Goal: Information Seeking & Learning: Learn about a topic

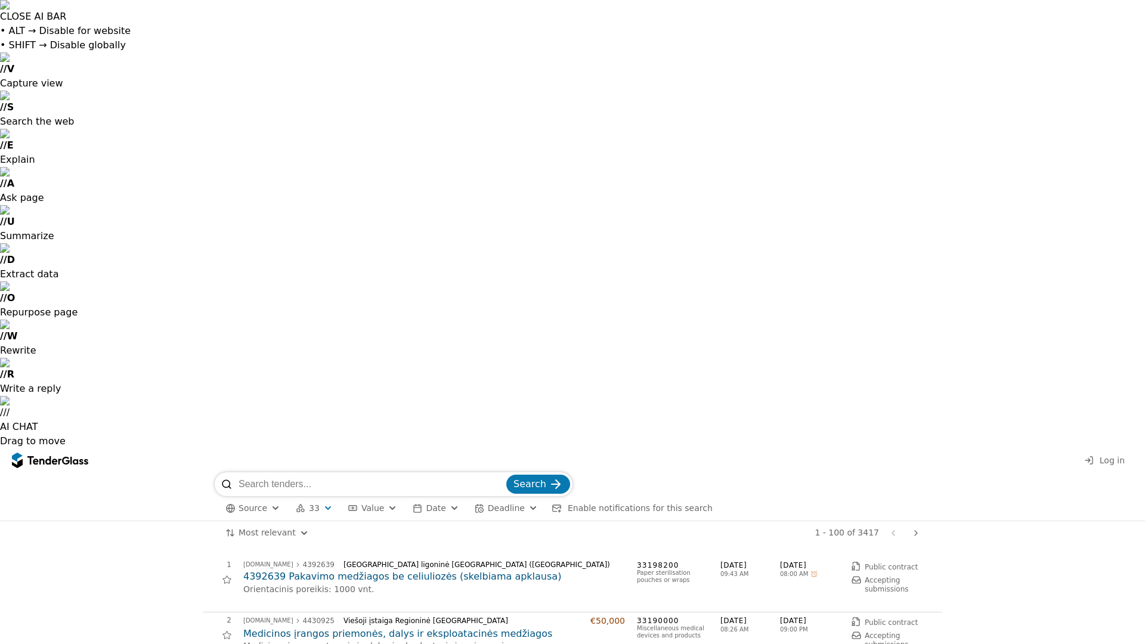
click at [1124, 456] on span "Log in" at bounding box center [1112, 461] width 25 height 10
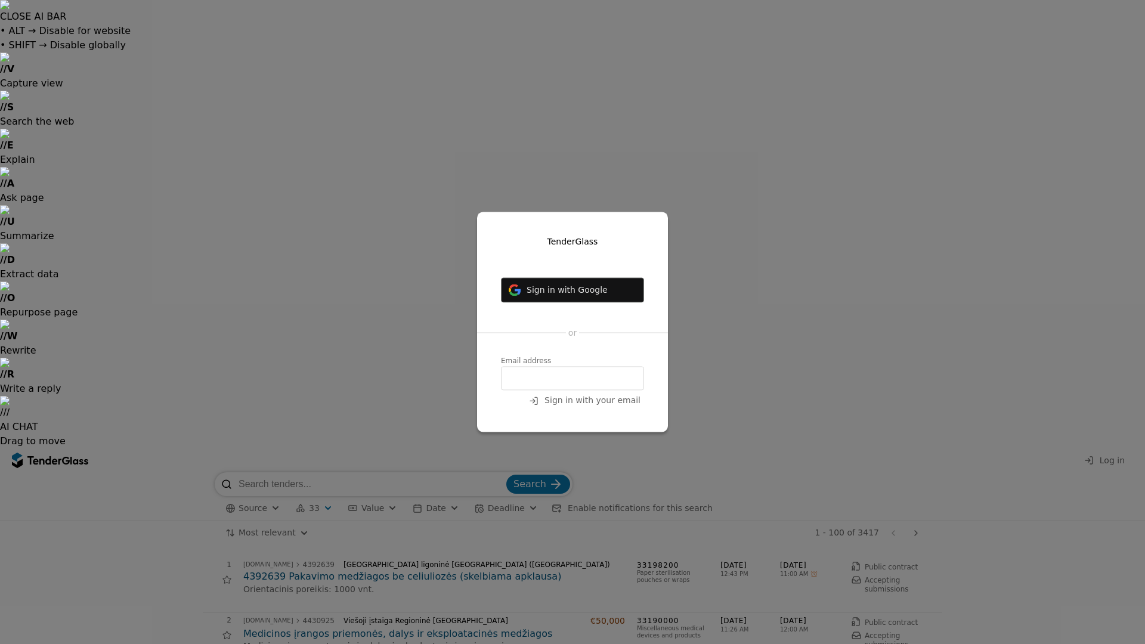
click at [562, 292] on span "Sign in with Google" at bounding box center [567, 290] width 81 height 10
click at [555, 294] on span "Sign in with Google" at bounding box center [567, 290] width 81 height 10
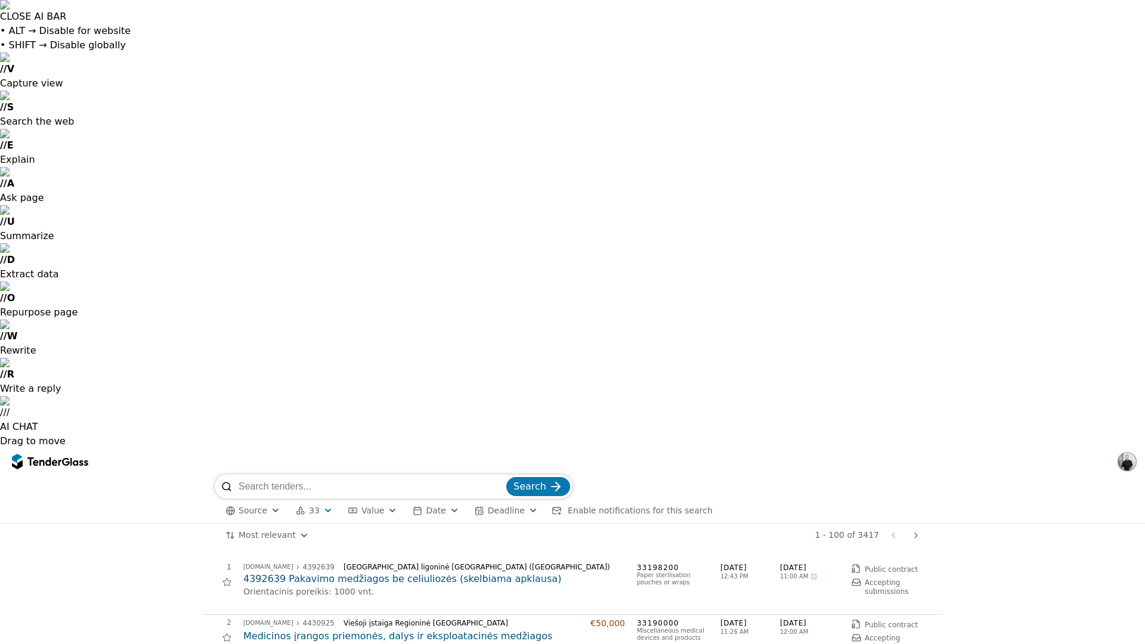
click at [63, 458] on div at bounding box center [66, 462] width 8 height 8
click at [320, 506] on span "CPV Code" at bounding box center [329, 511] width 41 height 10
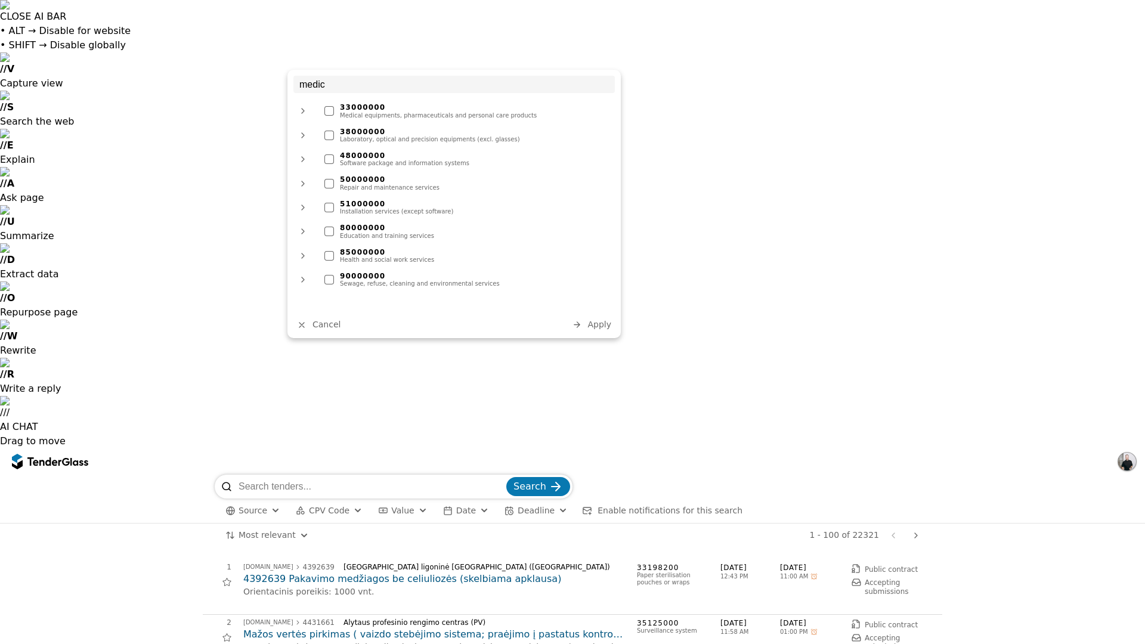
type input "medic"
click at [329, 109] on div at bounding box center [329, 111] width 10 height 10
click at [330, 132] on div at bounding box center [329, 136] width 10 height 10
click at [596, 327] on span "Apply" at bounding box center [600, 325] width 24 height 10
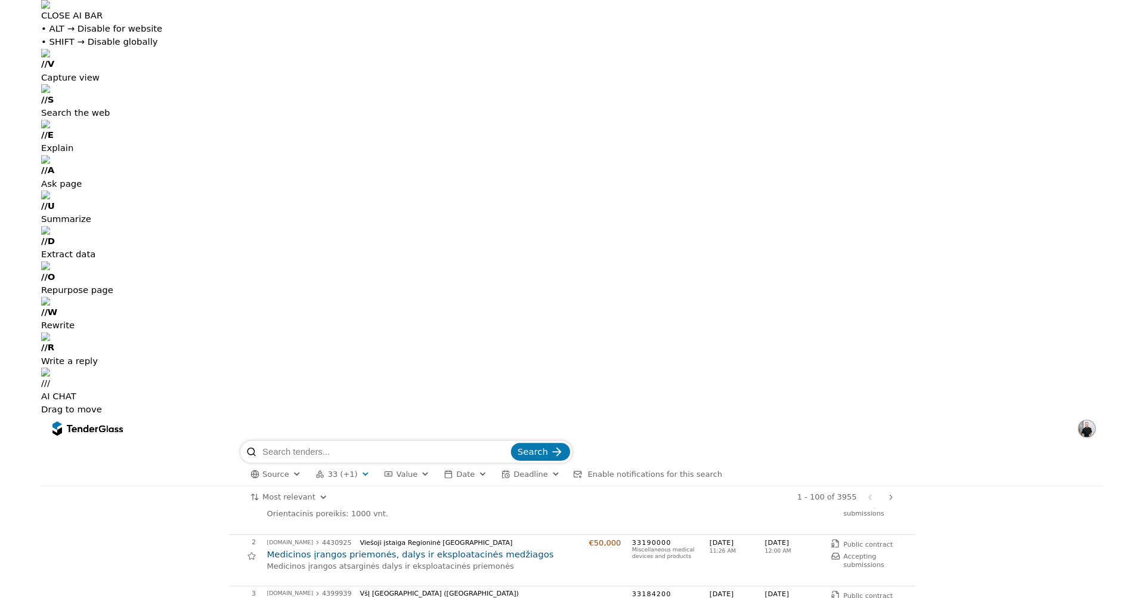
scroll to position [60, 0]
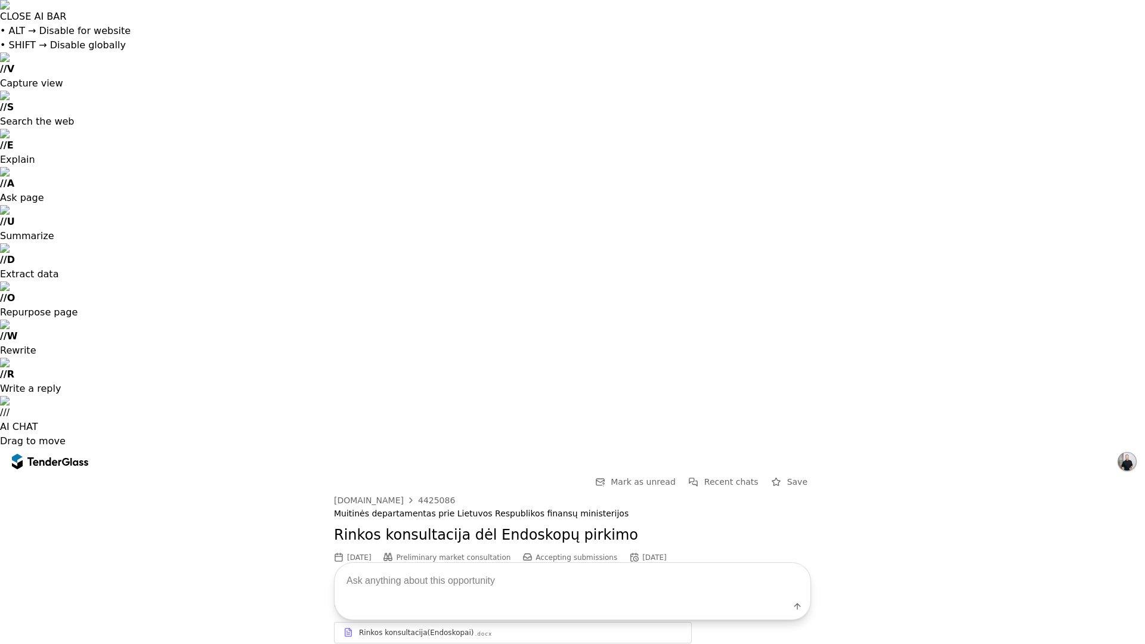
click at [438, 628] on div "Rinkos konsultacija(Endoskopai)" at bounding box center [416, 633] width 115 height 10
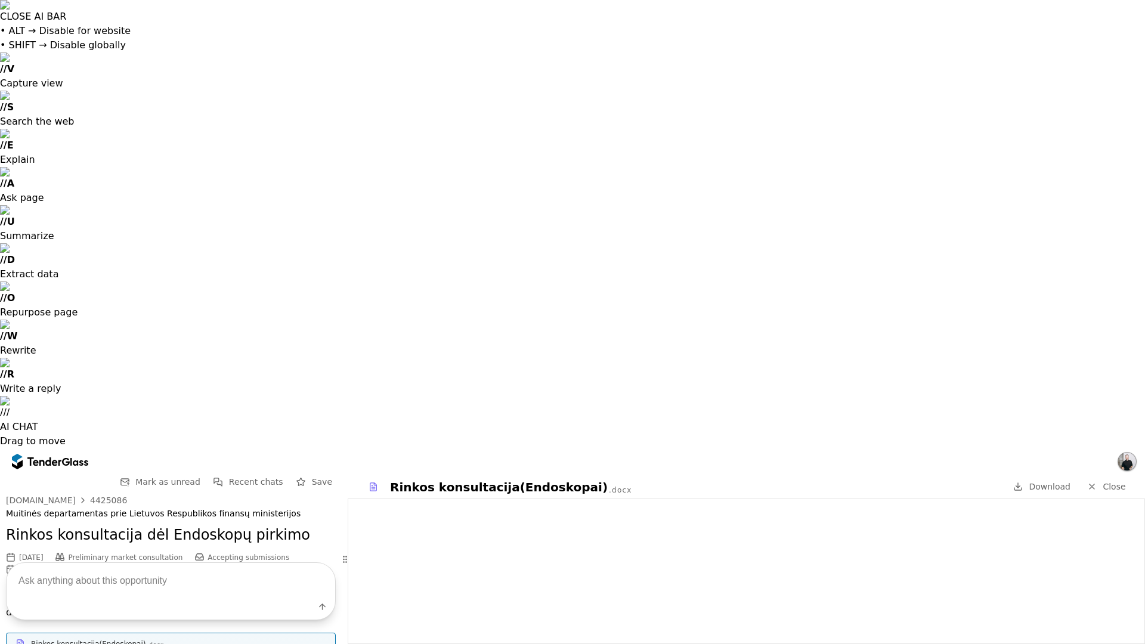
click at [55, 496] on div "[DOMAIN_NAME]" at bounding box center [41, 500] width 70 height 8
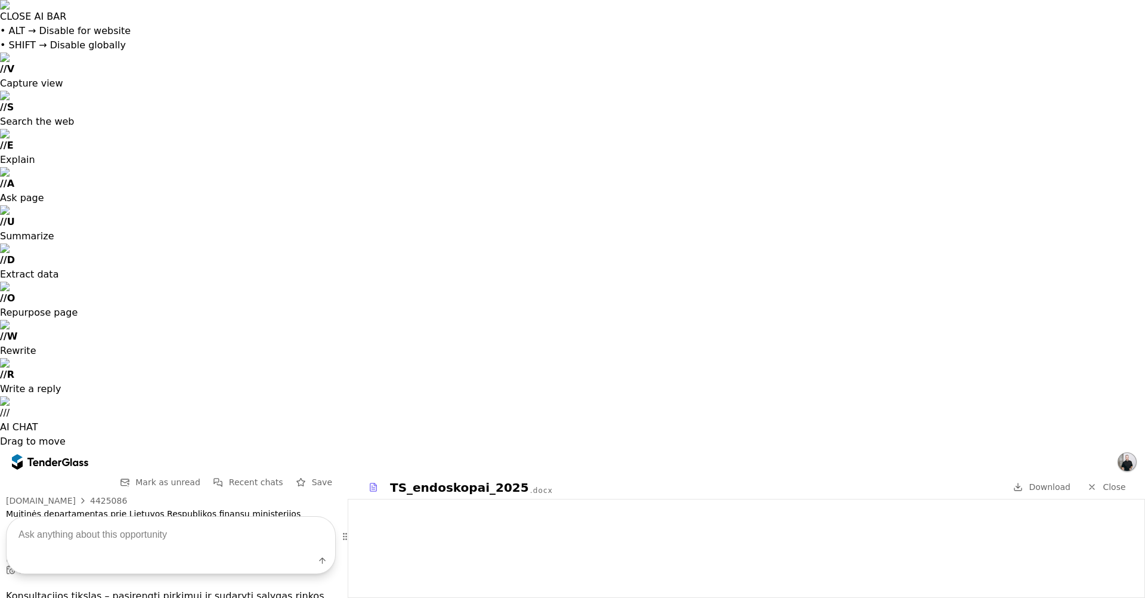
click at [246, 477] on span "Recent chats" at bounding box center [256, 482] width 54 height 10
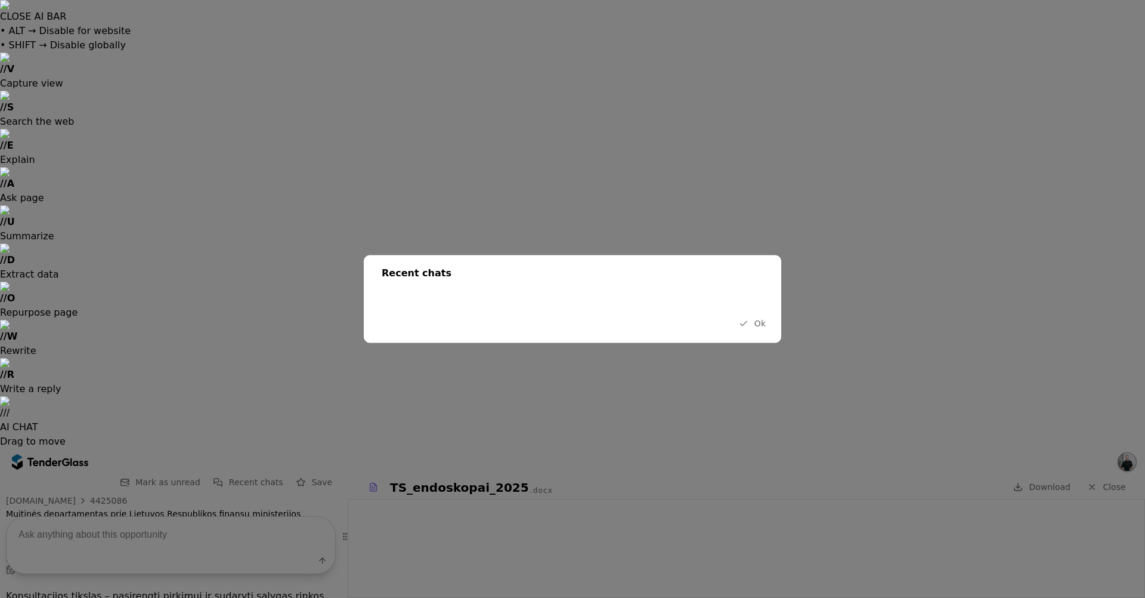
click at [757, 322] on span "Ok" at bounding box center [760, 324] width 11 height 10
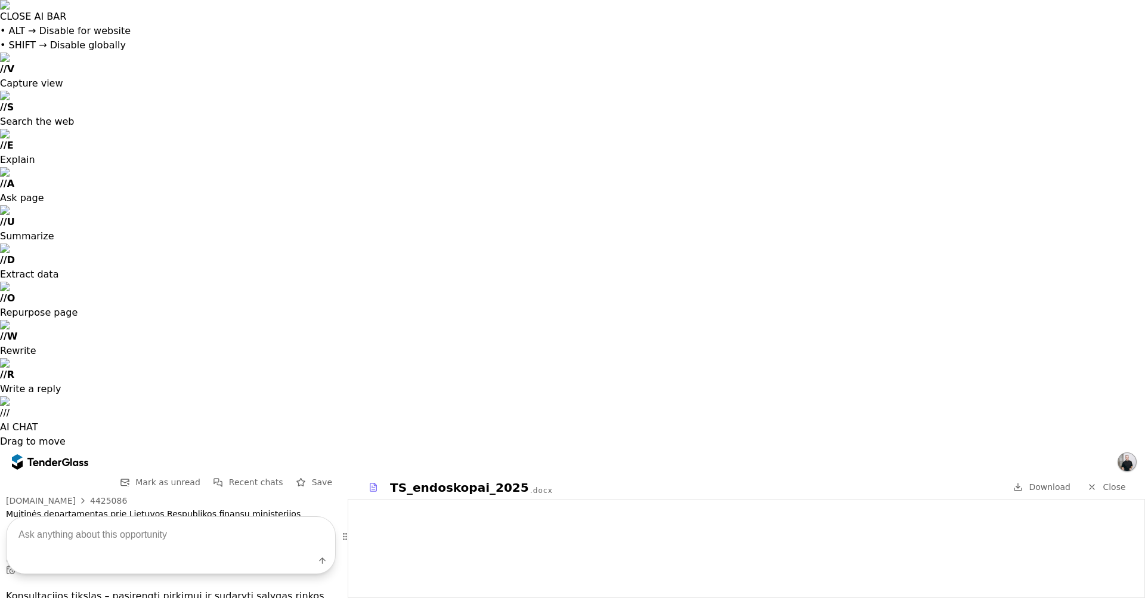
click at [150, 538] on textarea at bounding box center [171, 534] width 329 height 35
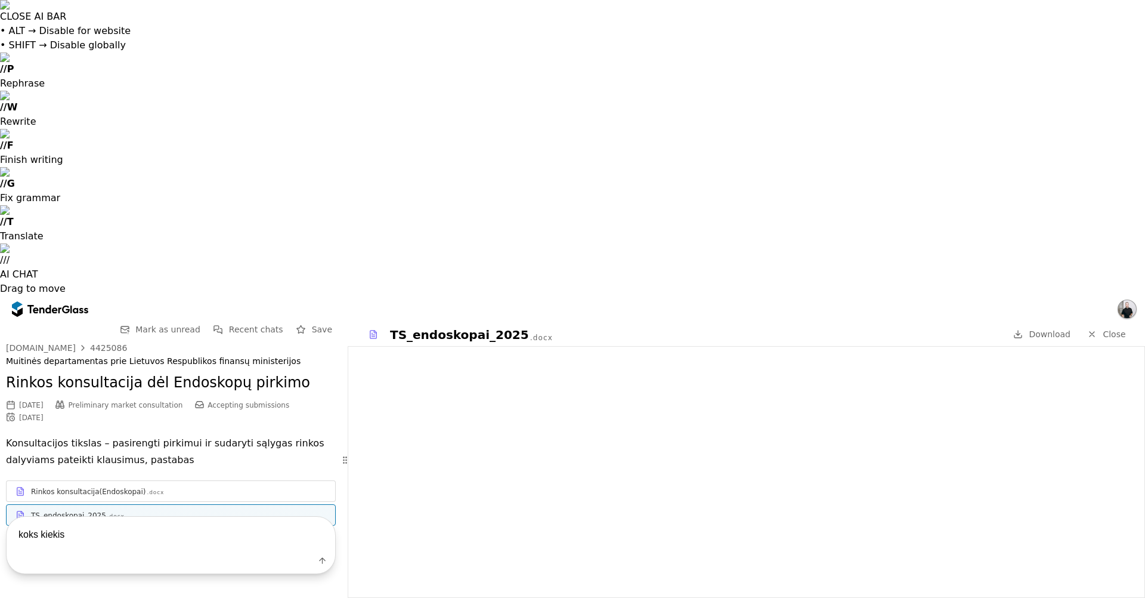
type textarea "koks kiekis?"
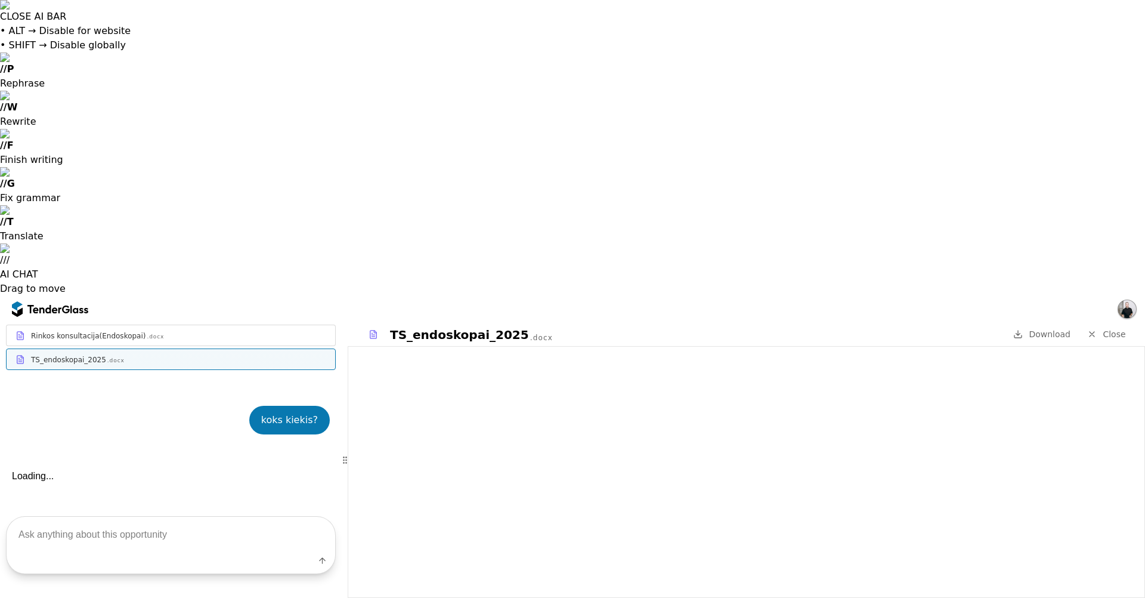
scroll to position [220, 0]
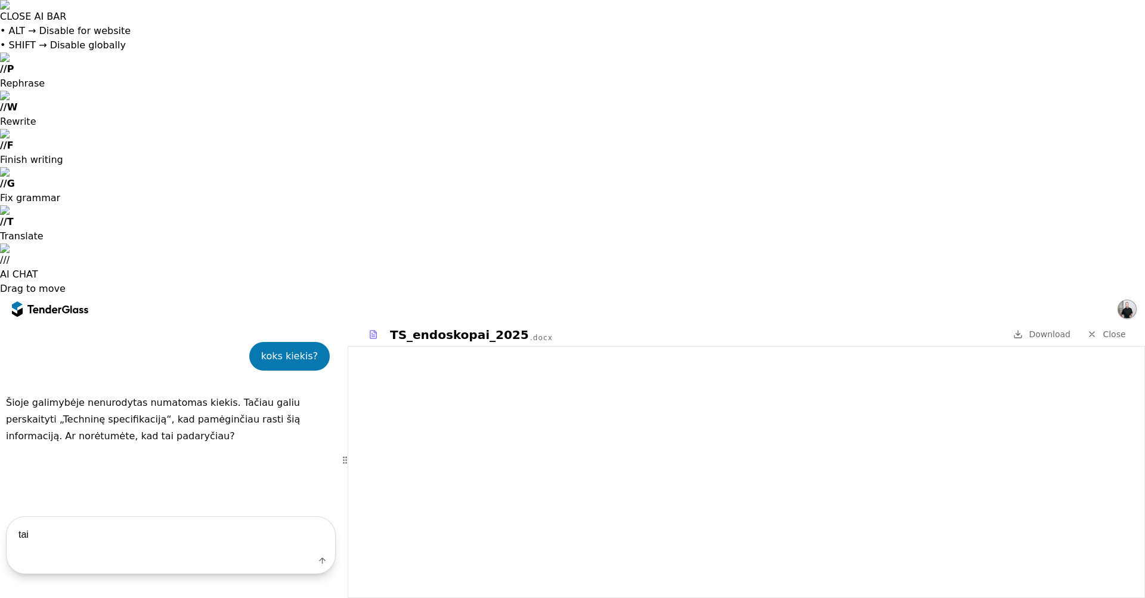
type textarea "taip"
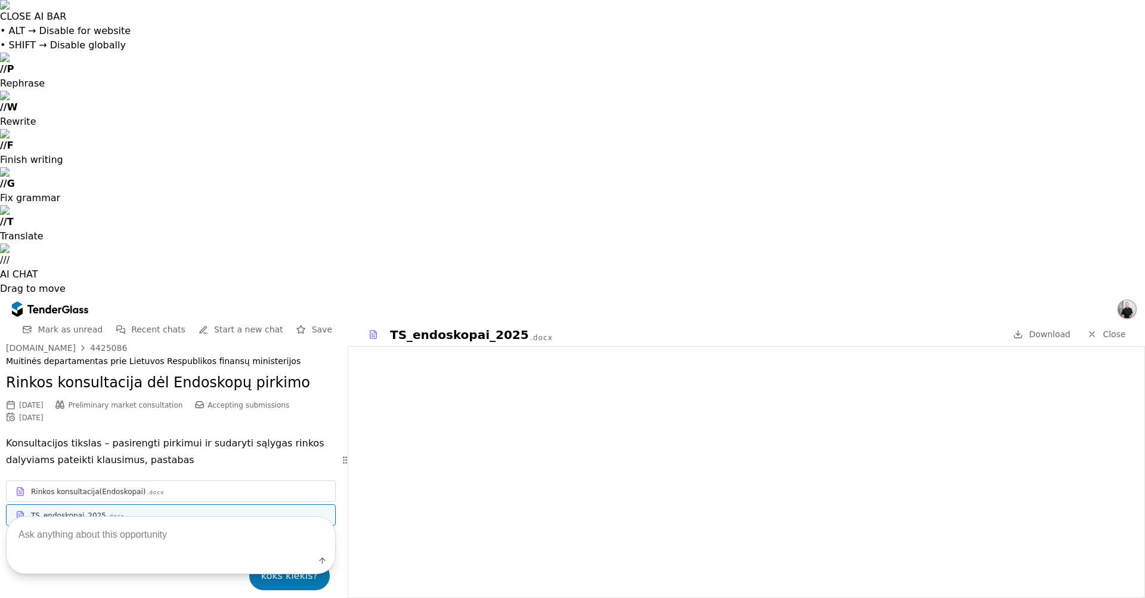
click at [171, 322] on button "Recent chats" at bounding box center [150, 329] width 77 height 15
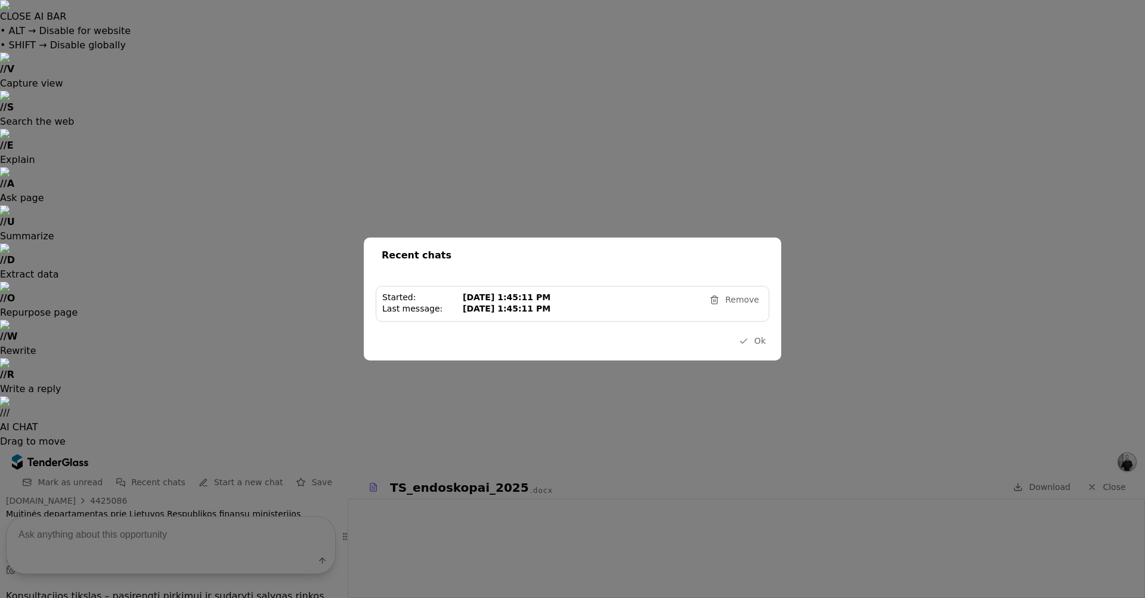
click at [755, 338] on button "Ok" at bounding box center [752, 340] width 34 height 15
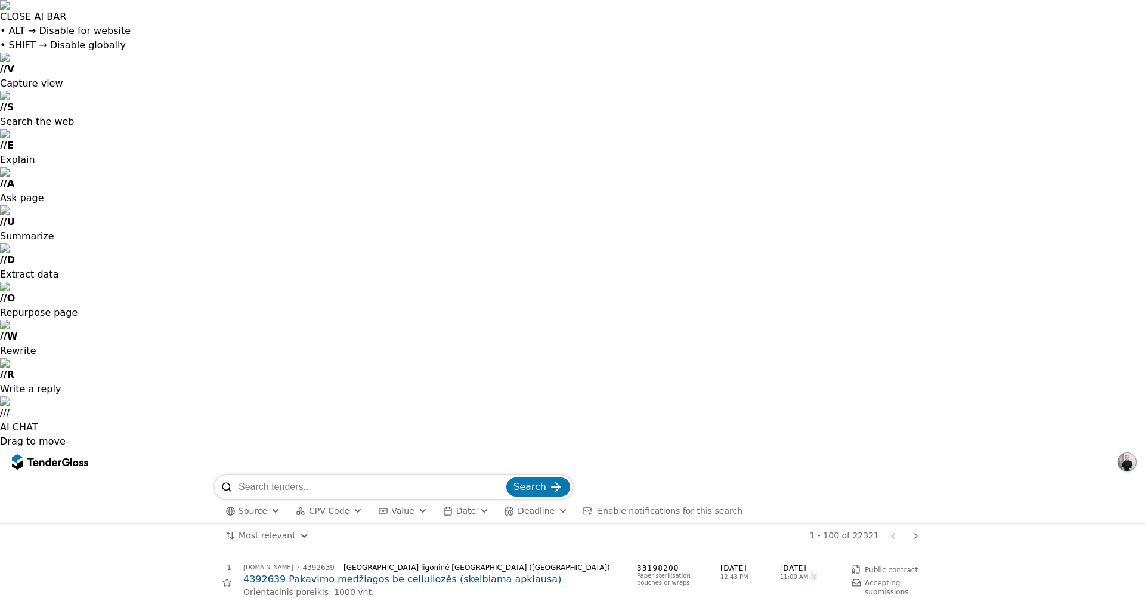
click at [339, 506] on span "CPV Code" at bounding box center [329, 511] width 41 height 10
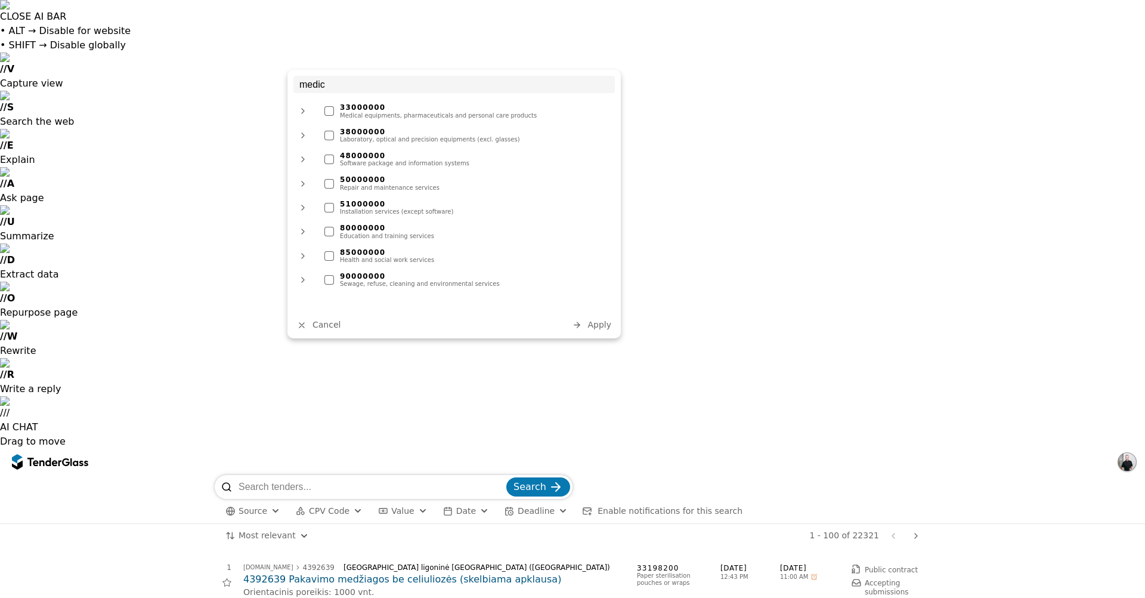
type input "medic"
click at [328, 112] on div at bounding box center [329, 111] width 10 height 10
click at [327, 134] on div at bounding box center [329, 136] width 10 height 10
click at [599, 326] on span "Apply" at bounding box center [600, 325] width 24 height 10
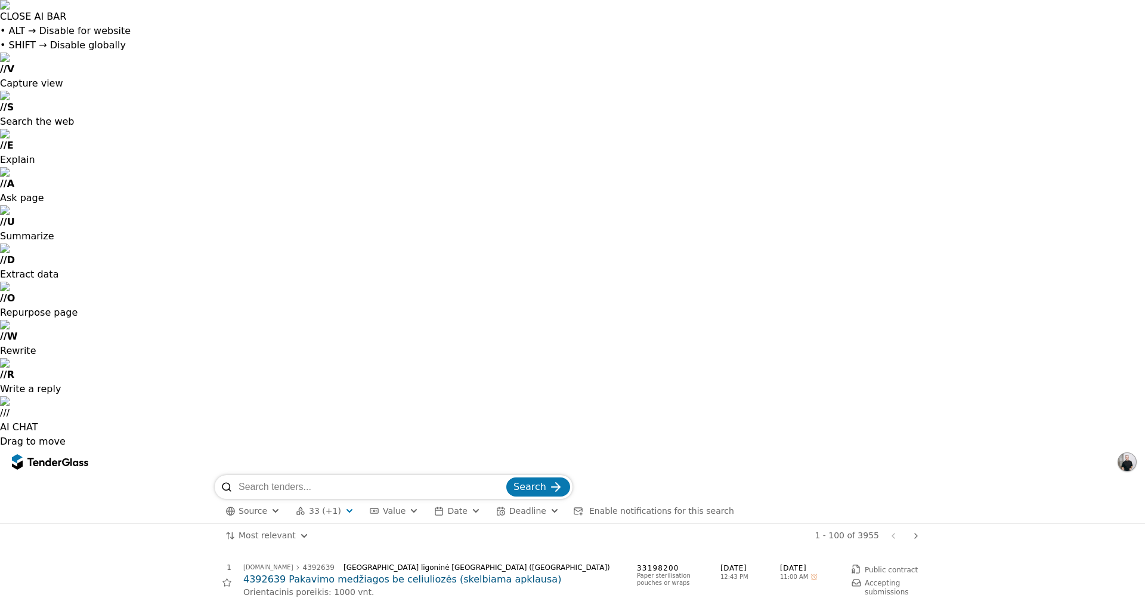
click at [589, 506] on span "Enable notifications for this search" at bounding box center [661, 511] width 145 height 10
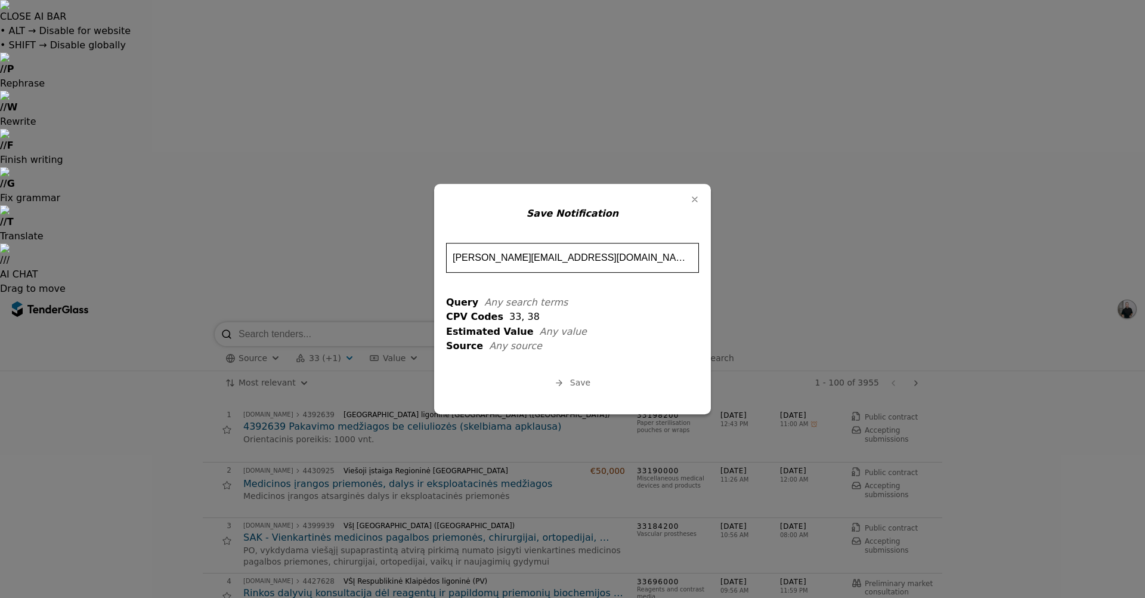
type input "jevgenij.avin@neurovita.lt"
click at [585, 381] on span "Save" at bounding box center [580, 383] width 20 height 10
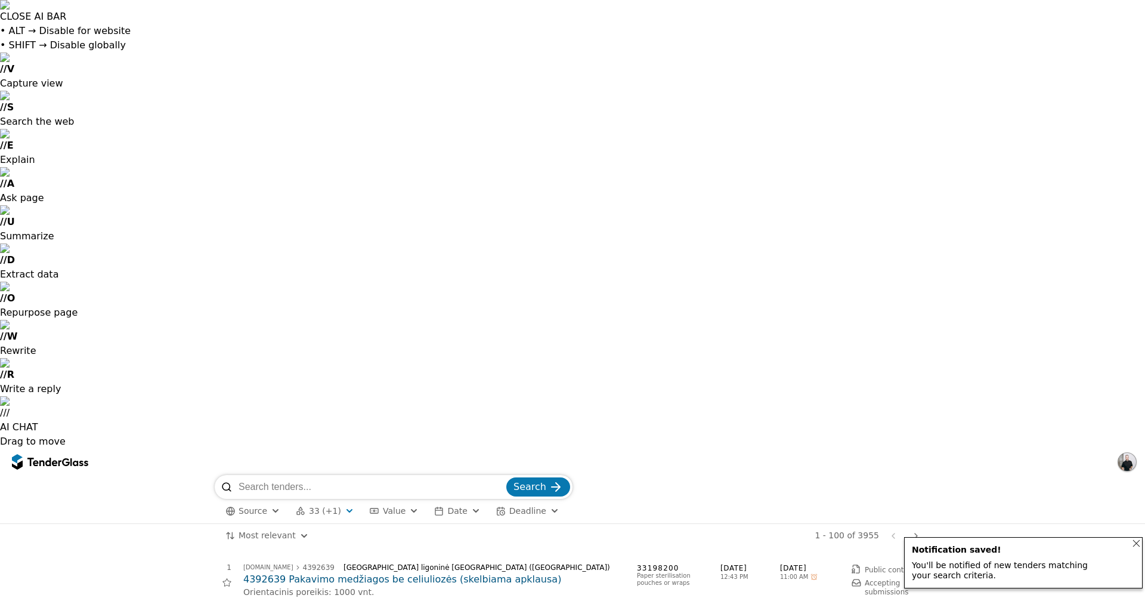
click at [362, 475] on input "search" at bounding box center [371, 487] width 265 height 24
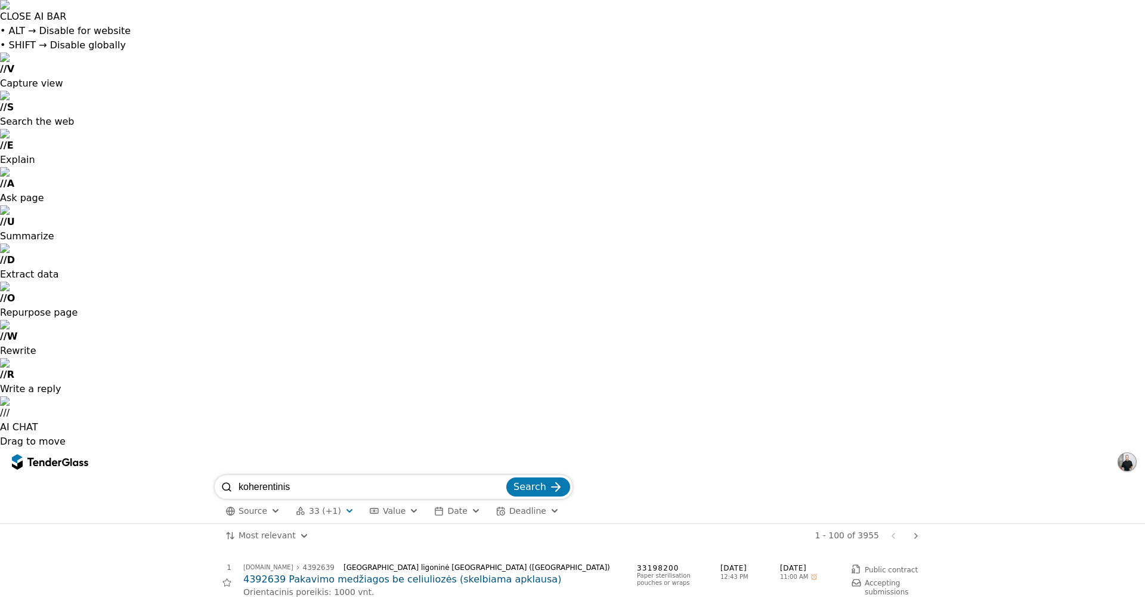
type input "koherentinis"
click at [506, 477] on button "Search" at bounding box center [538, 486] width 64 height 19
click at [404, 573] on h2 "CPO medicininė įranga (Tarptautinis pirkimas)" at bounding box center [434, 579] width 382 height 13
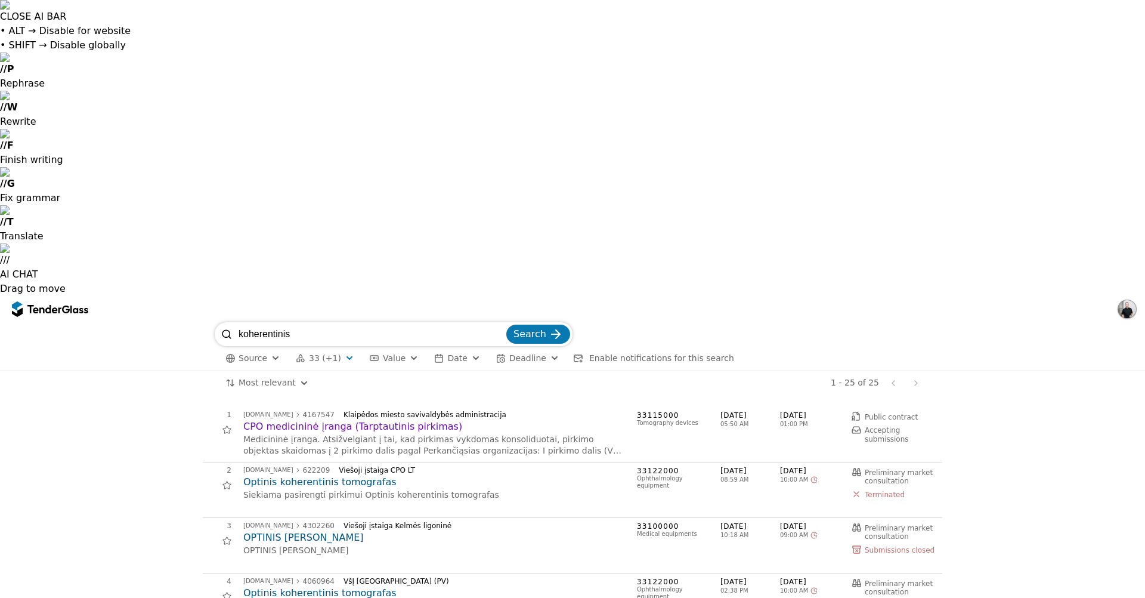
click at [311, 322] on input "koherentinis" at bounding box center [371, 334] width 265 height 24
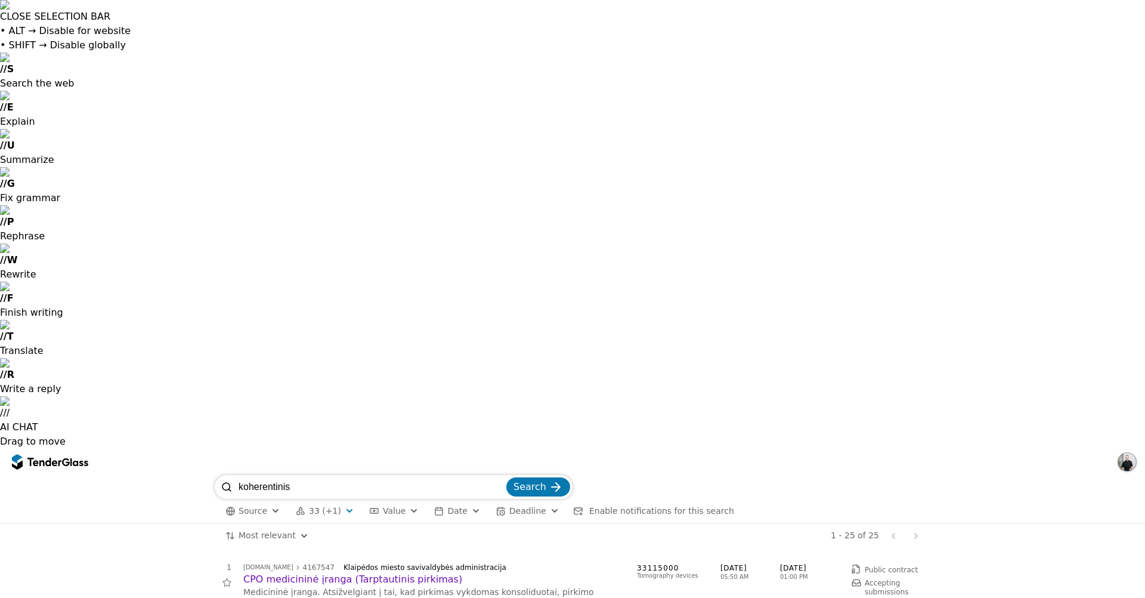
click at [311, 475] on input "koherentinis" at bounding box center [371, 487] width 265 height 24
type input "icare"
click at [506, 477] on button "Search" at bounding box center [538, 486] width 64 height 19
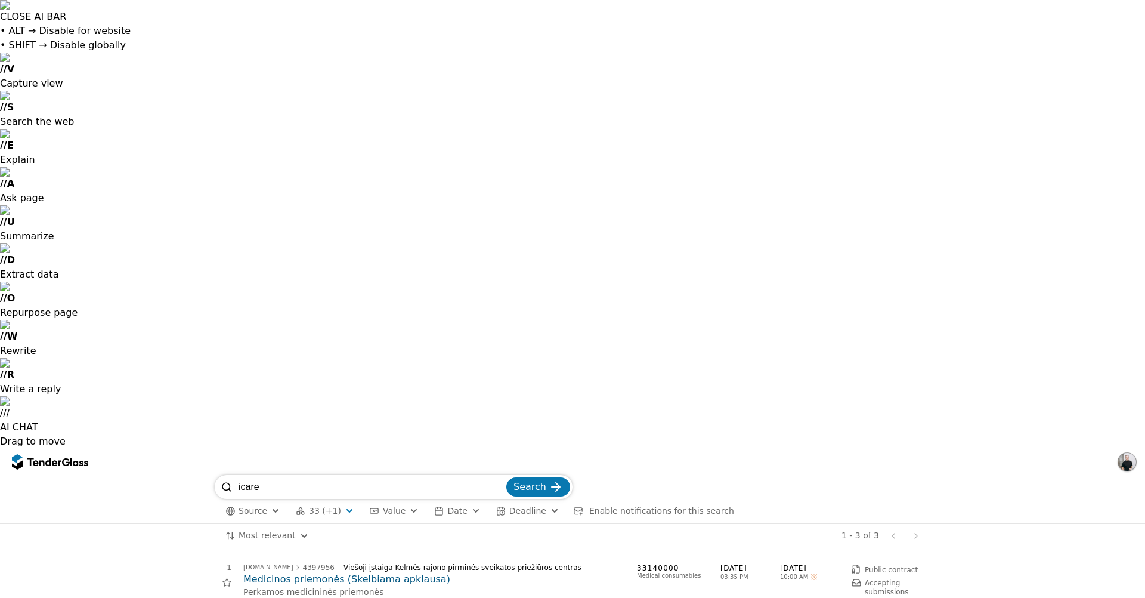
click at [394, 573] on h2 "Medicinos priemonės (Skelbiama apklausa)" at bounding box center [434, 579] width 382 height 13
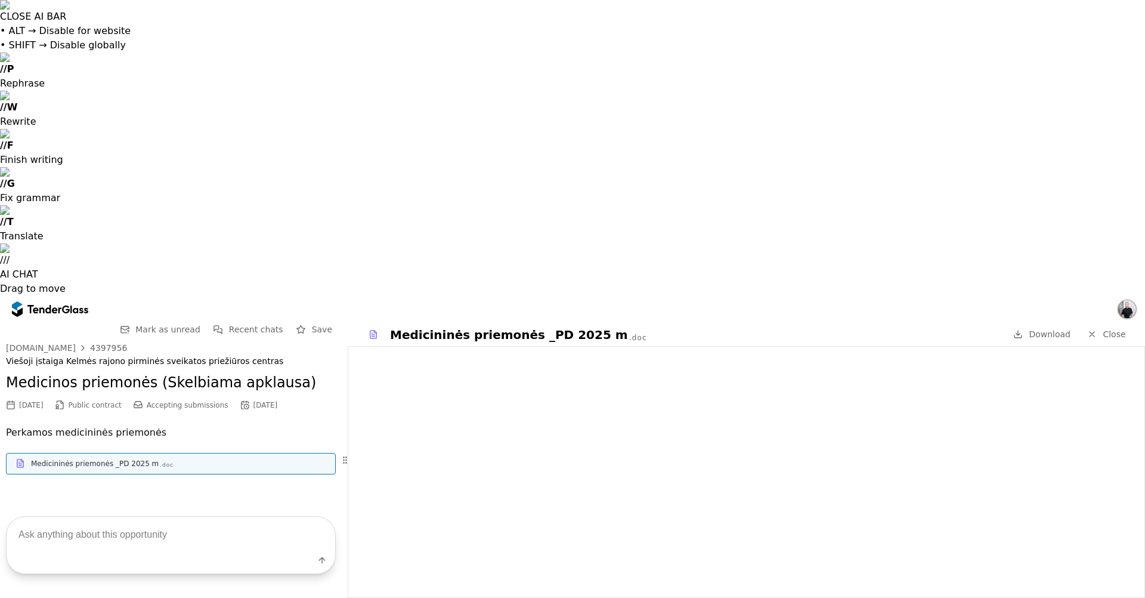
click at [198, 534] on textarea at bounding box center [171, 534] width 329 height 35
type textarea "kaip susije su icare?"
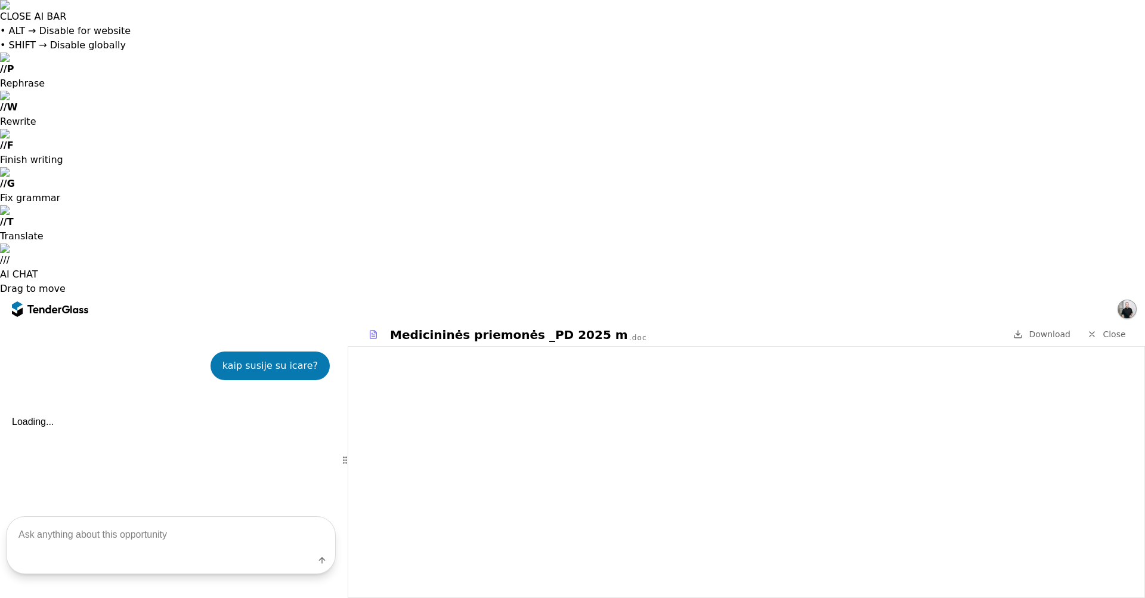
scroll to position [168, 0]
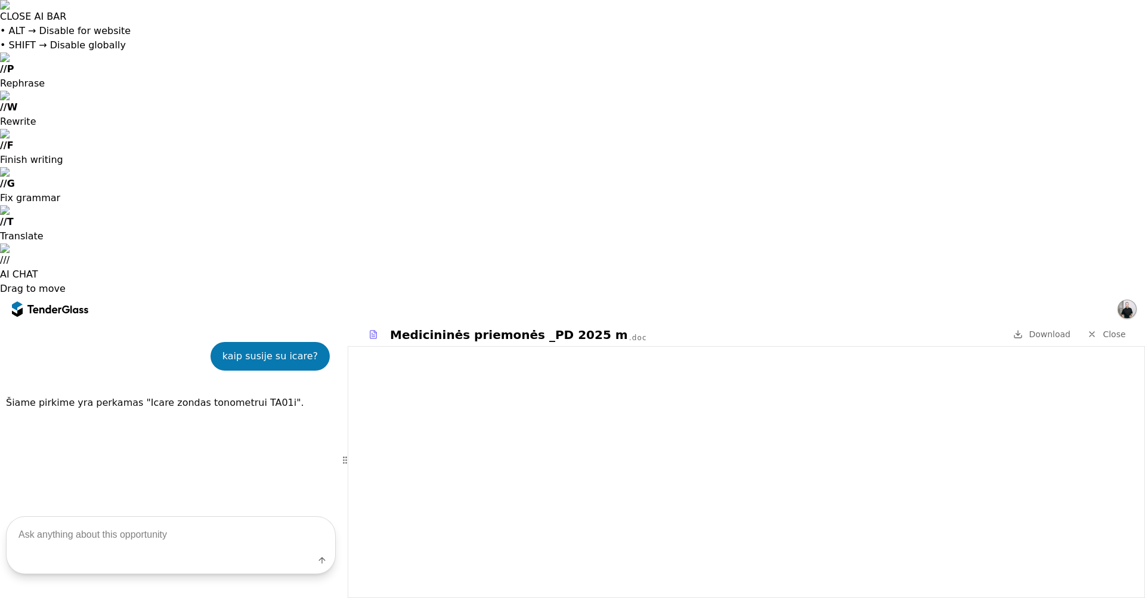
click at [202, 537] on textarea at bounding box center [171, 534] width 329 height 35
type textarea "koks kiekis?"
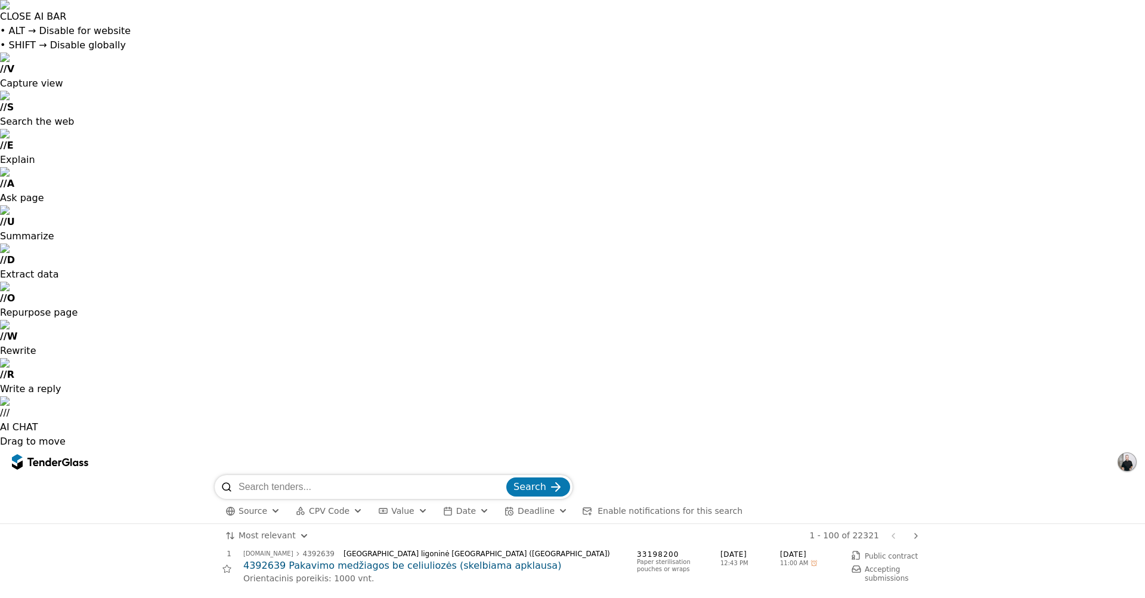
scroll to position [60, 0]
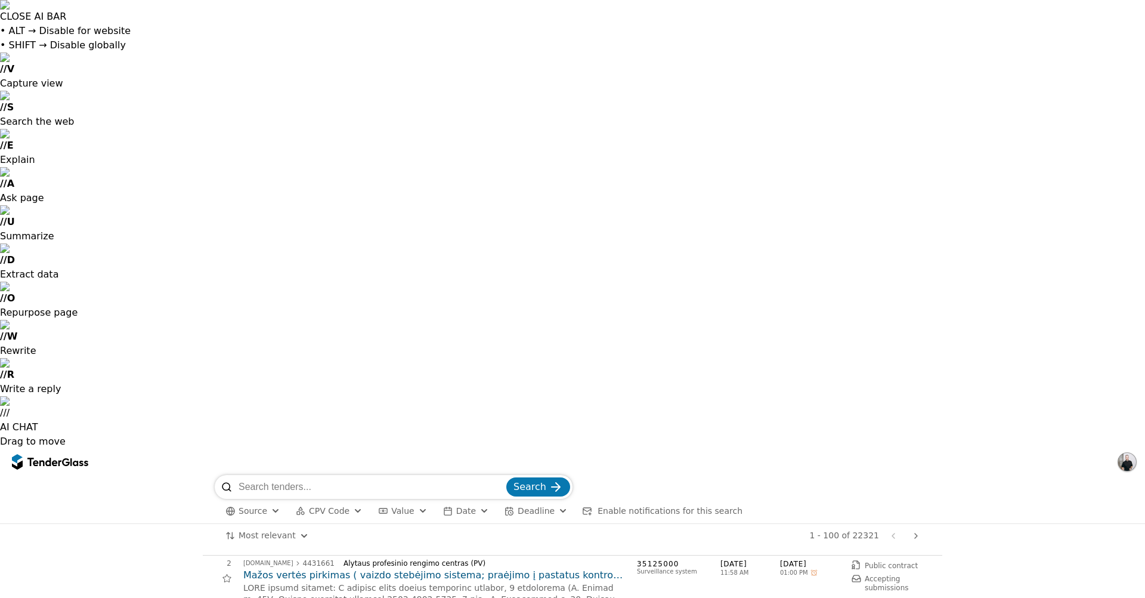
click at [261, 506] on span "Source" at bounding box center [253, 511] width 29 height 10
click at [262, 86] on div at bounding box center [263, 87] width 10 height 10
click at [376, 136] on span "Apply" at bounding box center [379, 133] width 24 height 10
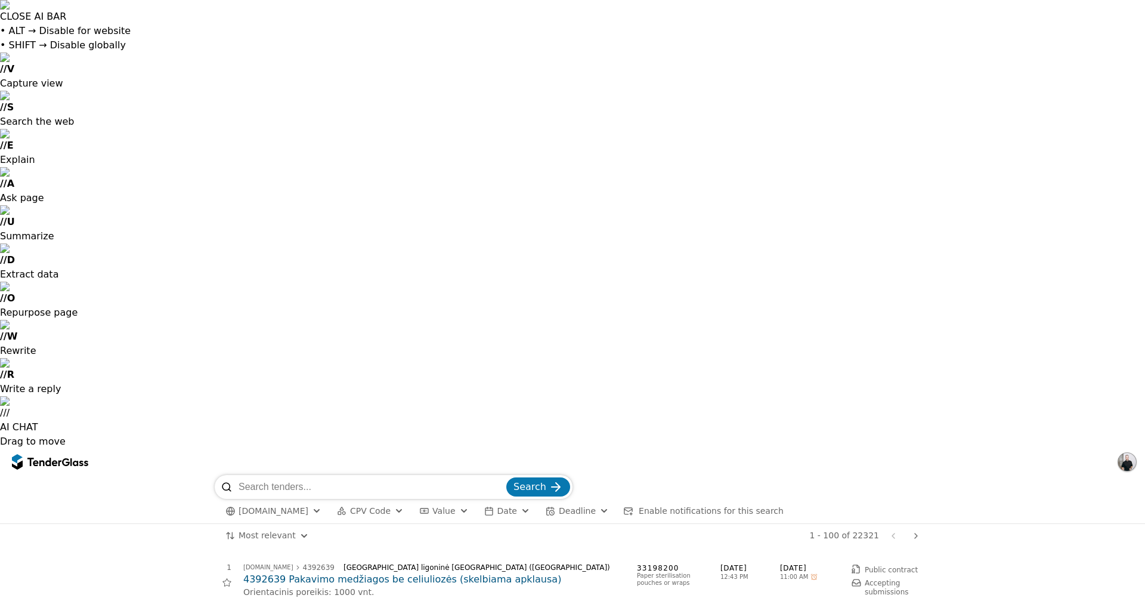
click at [369, 506] on span "CPV Code" at bounding box center [370, 511] width 41 height 10
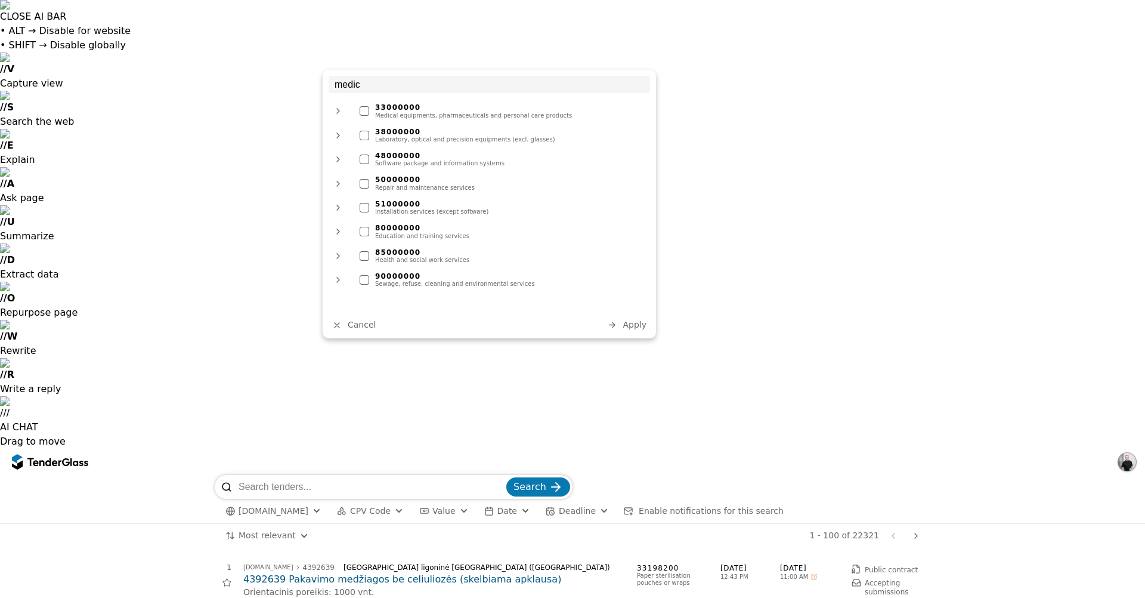
type input "medic"
click at [362, 112] on div at bounding box center [365, 111] width 10 height 10
click at [365, 132] on div at bounding box center [365, 136] width 10 height 10
click at [626, 327] on span "Apply" at bounding box center [635, 325] width 24 height 10
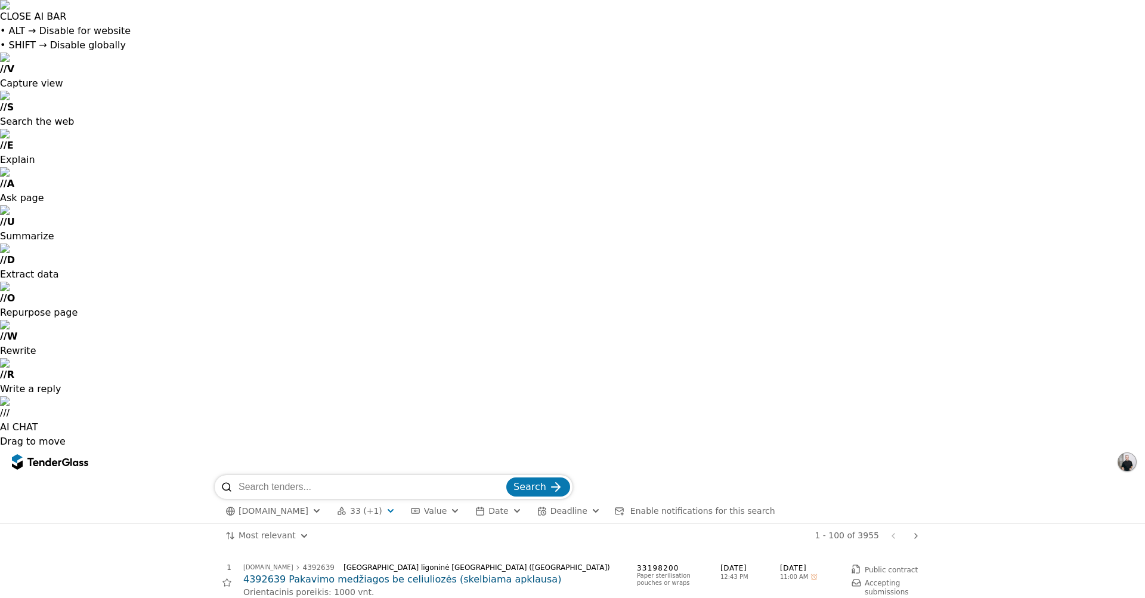
click at [490, 503] on button "Date" at bounding box center [498, 510] width 55 height 15
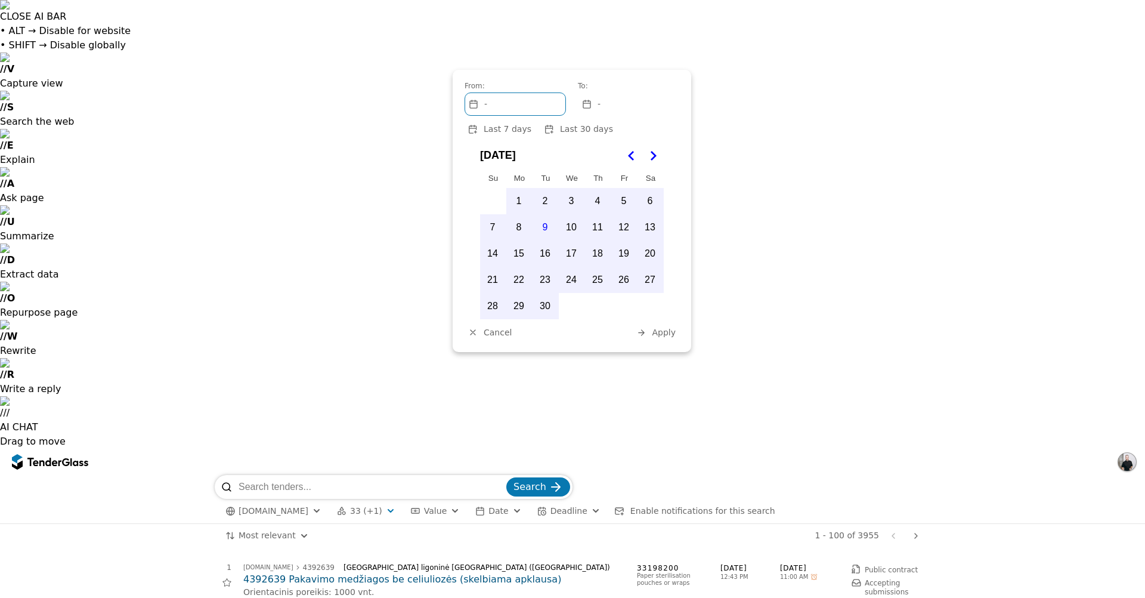
click at [647, 199] on button "6" at bounding box center [650, 200] width 25 height 25
click at [548, 226] on button "9" at bounding box center [545, 227] width 25 height 25
click at [493, 225] on button "7" at bounding box center [492, 227] width 25 height 25
click at [547, 225] on button "9" at bounding box center [545, 227] width 25 height 25
click at [494, 224] on button "7" at bounding box center [492, 227] width 25 height 25
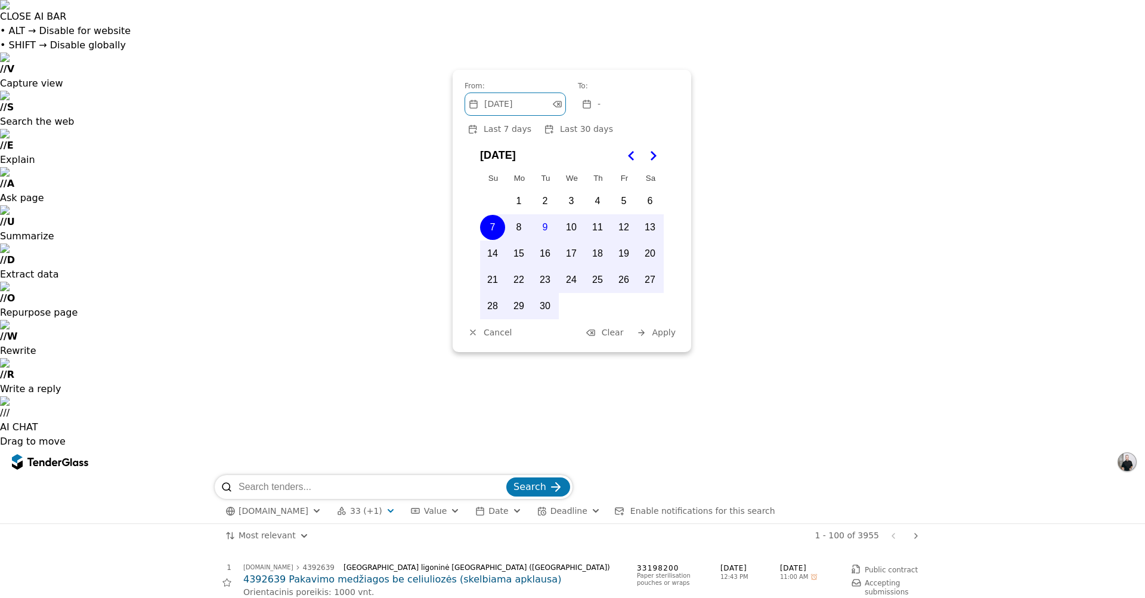
click at [662, 338] on button "Apply" at bounding box center [656, 332] width 47 height 15
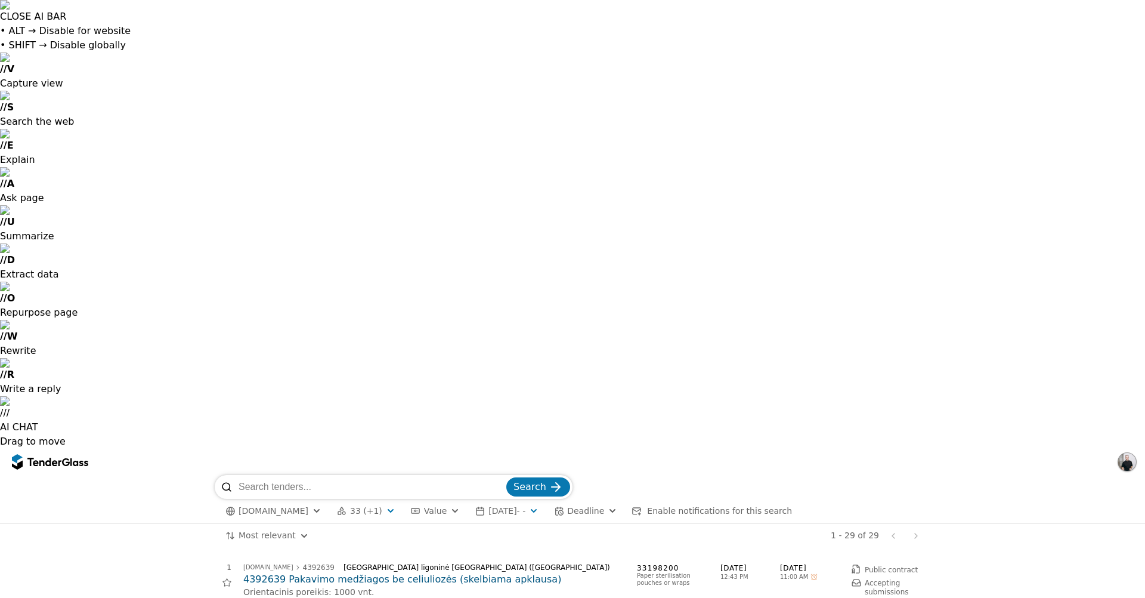
click at [519, 506] on span "2025-09-07 - -" at bounding box center [507, 511] width 37 height 10
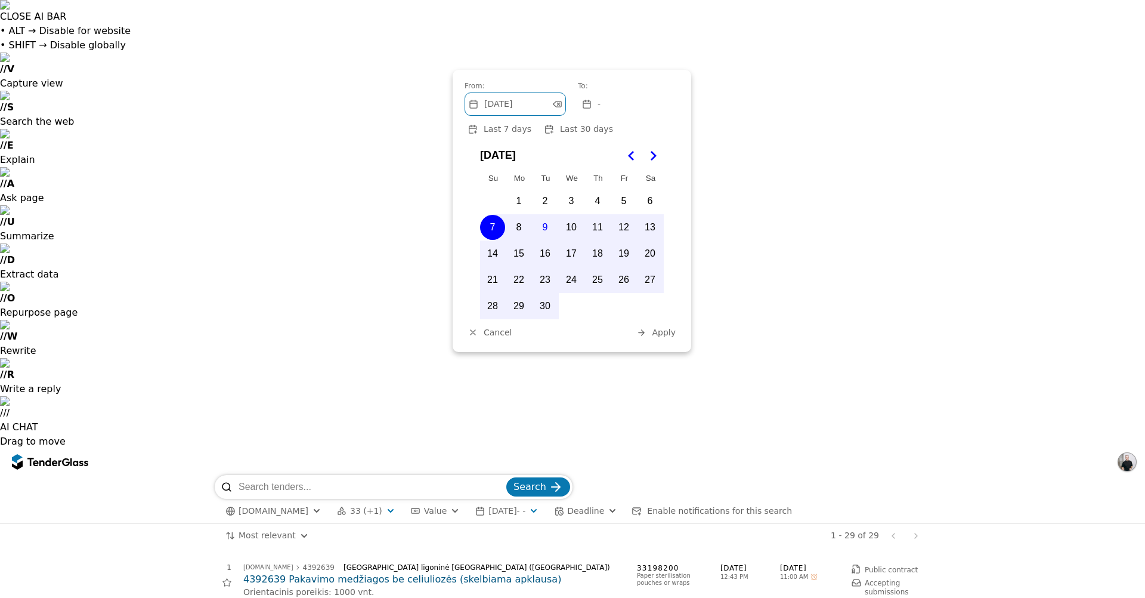
click at [637, 100] on div "-" at bounding box center [629, 104] width 100 height 22
click at [548, 227] on button "9" at bounding box center [545, 227] width 25 height 25
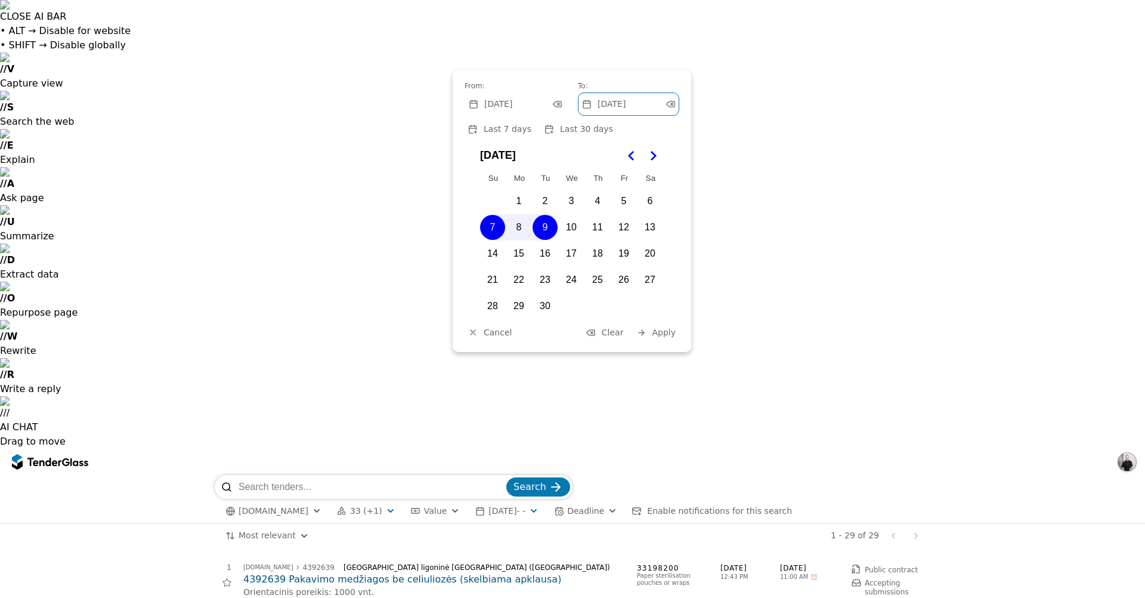
click at [659, 335] on span "Apply" at bounding box center [664, 332] width 24 height 10
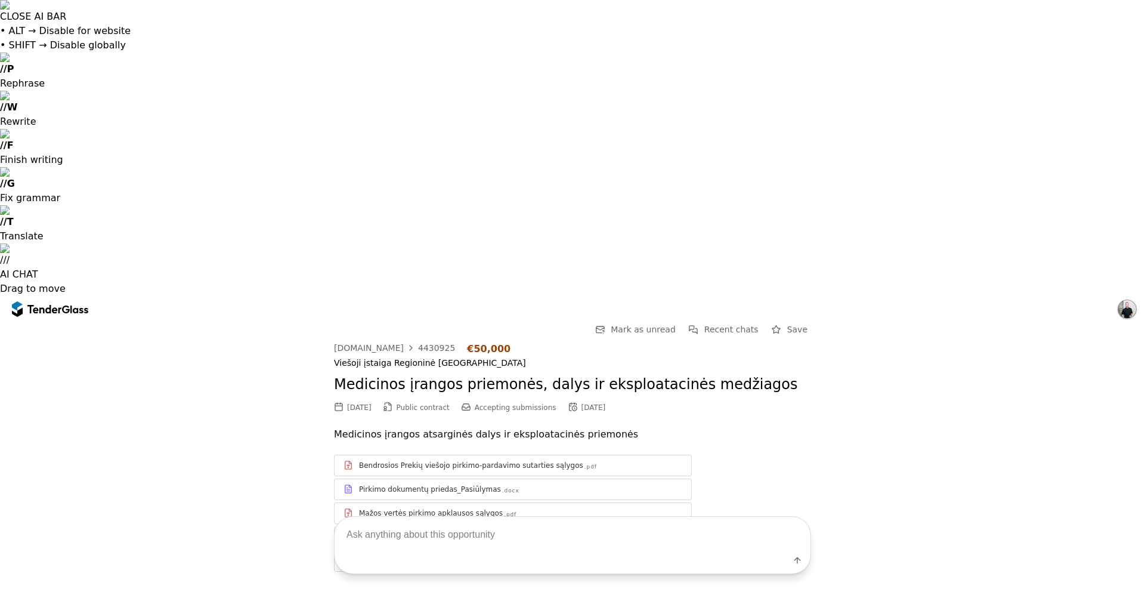
click at [403, 556] on div "Įrangos dalys_TS" at bounding box center [389, 561] width 60 height 10
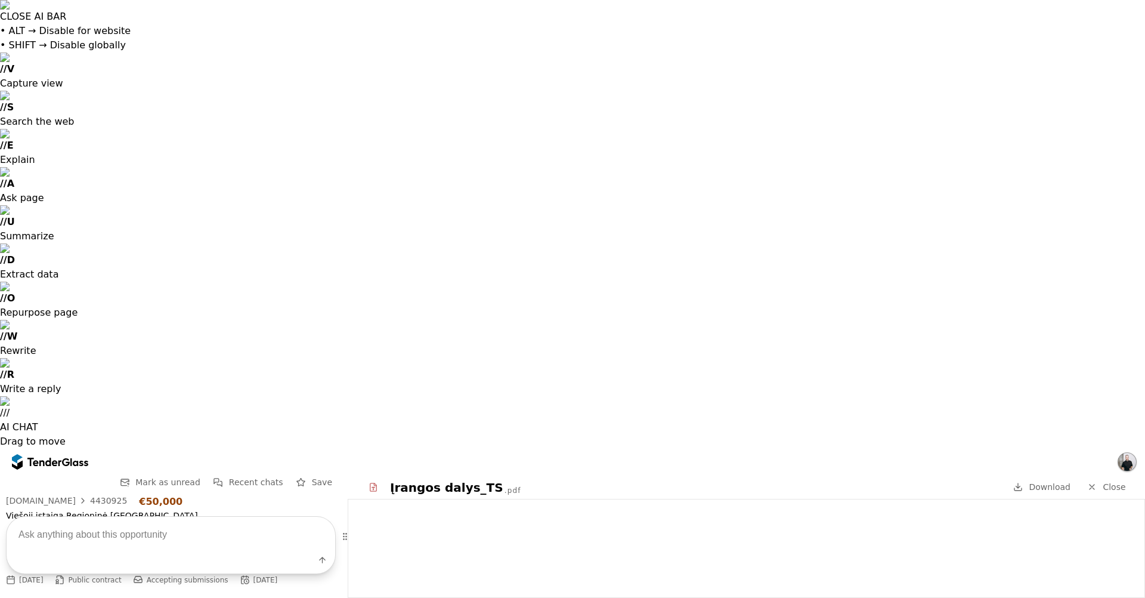
click at [58, 540] on textarea at bounding box center [171, 534] width 329 height 35
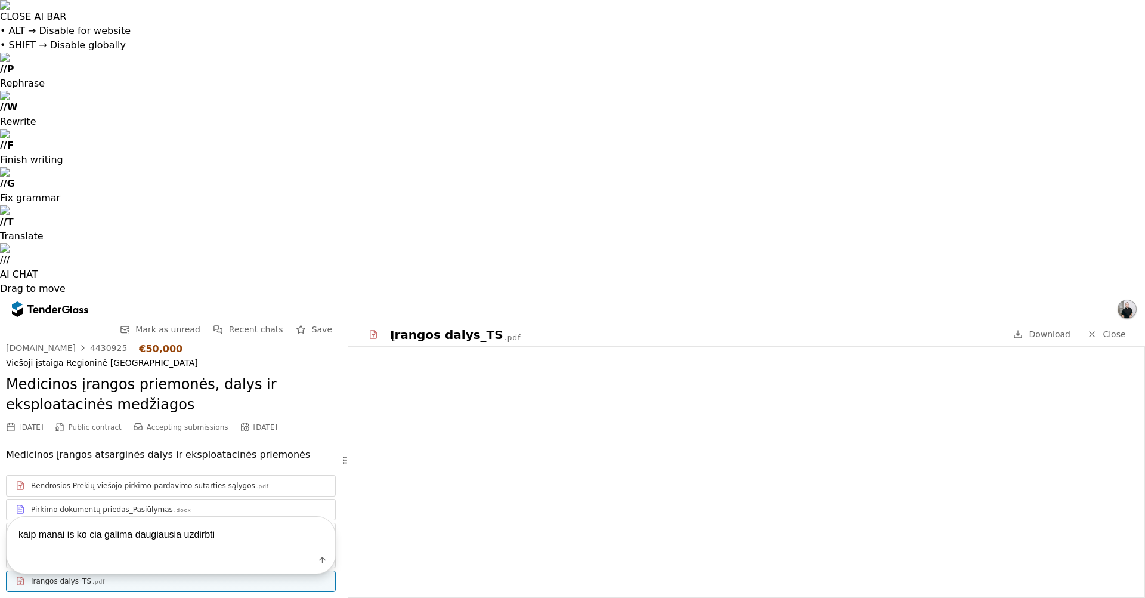
type textarea "kaip manai is ko cia galima daugiausia uzdirbti?"
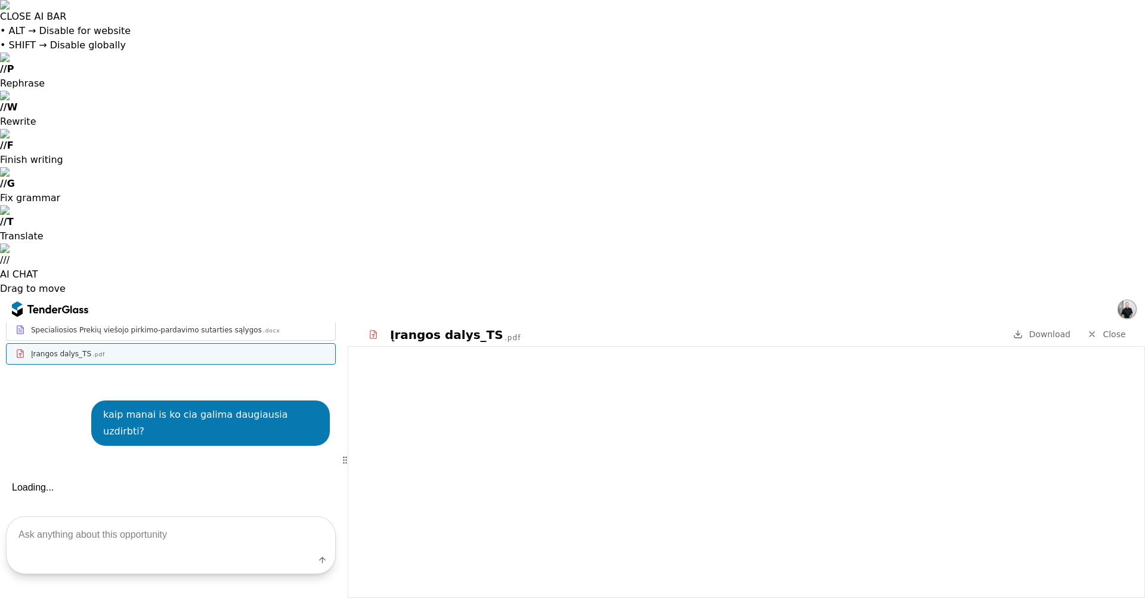
scroll to position [286, 0]
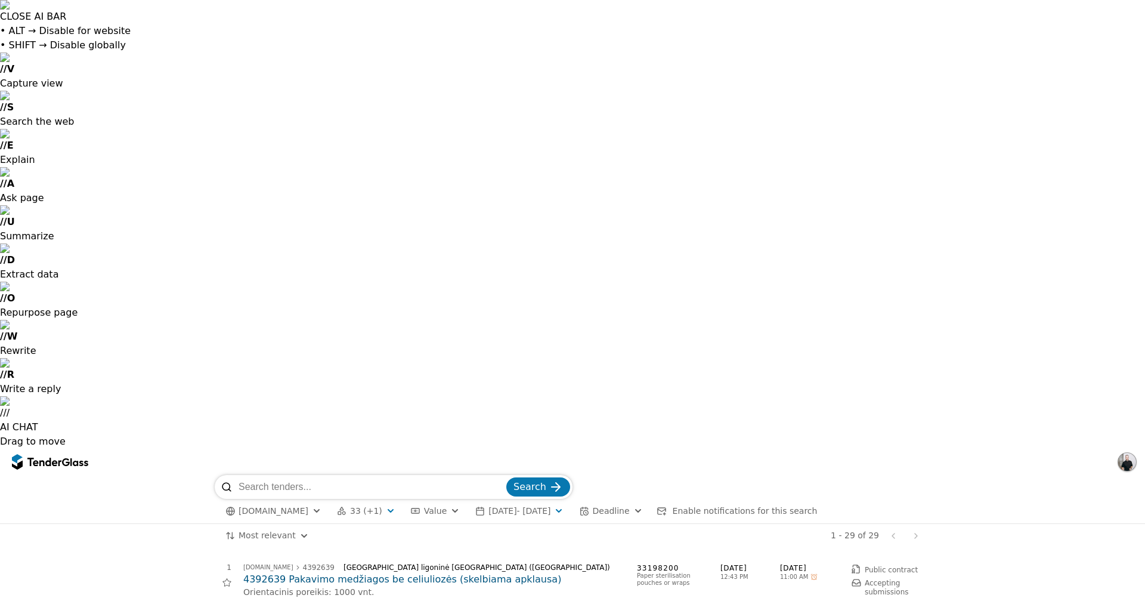
click at [465, 475] on input "search" at bounding box center [371, 487] width 265 height 24
type input "belaidis galvinis"
click at [506, 477] on button "Search" at bounding box center [538, 486] width 64 height 19
click at [230, 569] on div at bounding box center [226, 582] width 27 height 27
click at [431, 573] on h2 "Belaidis galvinis šviestuvas (atviras supaprastintas konkursas)" at bounding box center [434, 579] width 382 height 13
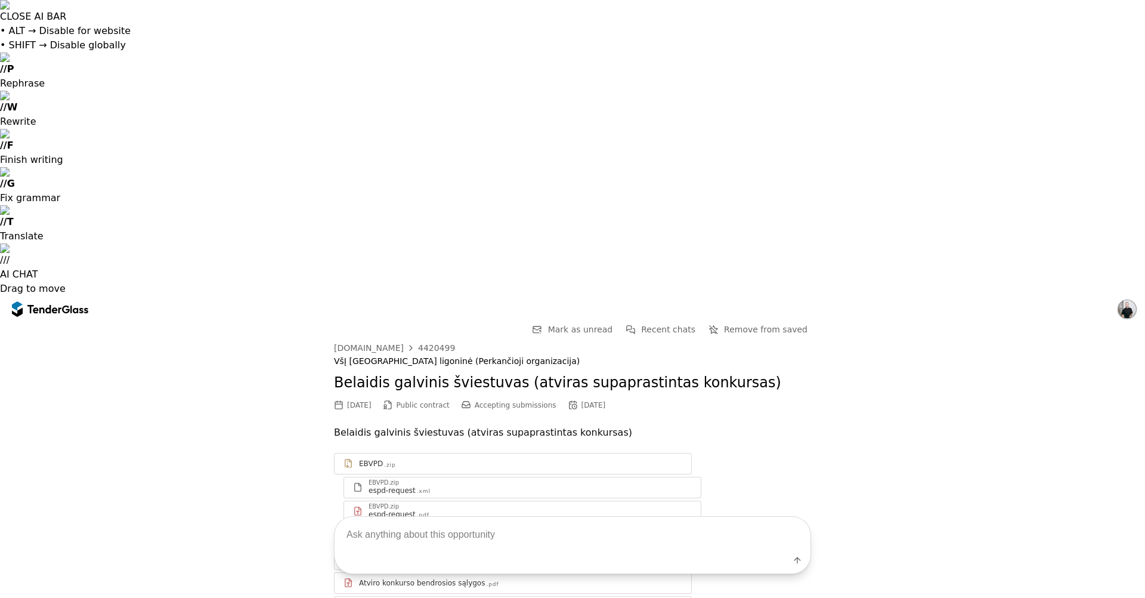
click at [457, 578] on div "Atviro konkurso bendrosios sąlygos" at bounding box center [422, 583] width 126 height 10
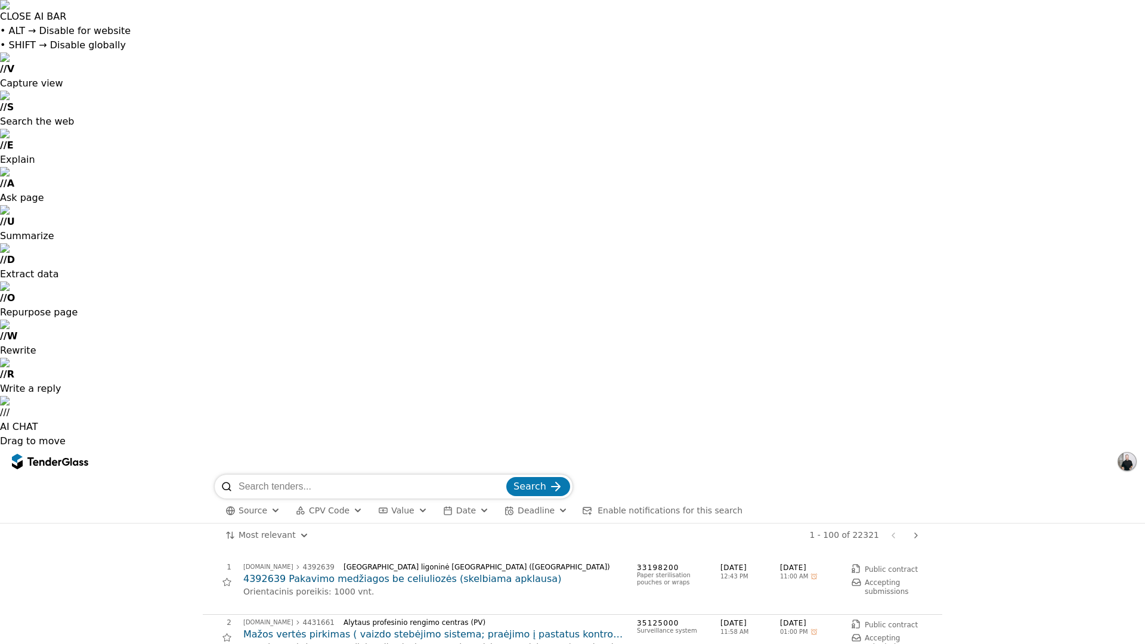
click at [1114, 449] on div at bounding box center [572, 462] width 1145 height 26
click at [398, 506] on span "Value" at bounding box center [402, 511] width 23 height 10
click at [413, 114] on div "Minimum" at bounding box center [412, 114] width 12 height 12
click at [551, 503] on button "Deadline" at bounding box center [536, 510] width 73 height 15
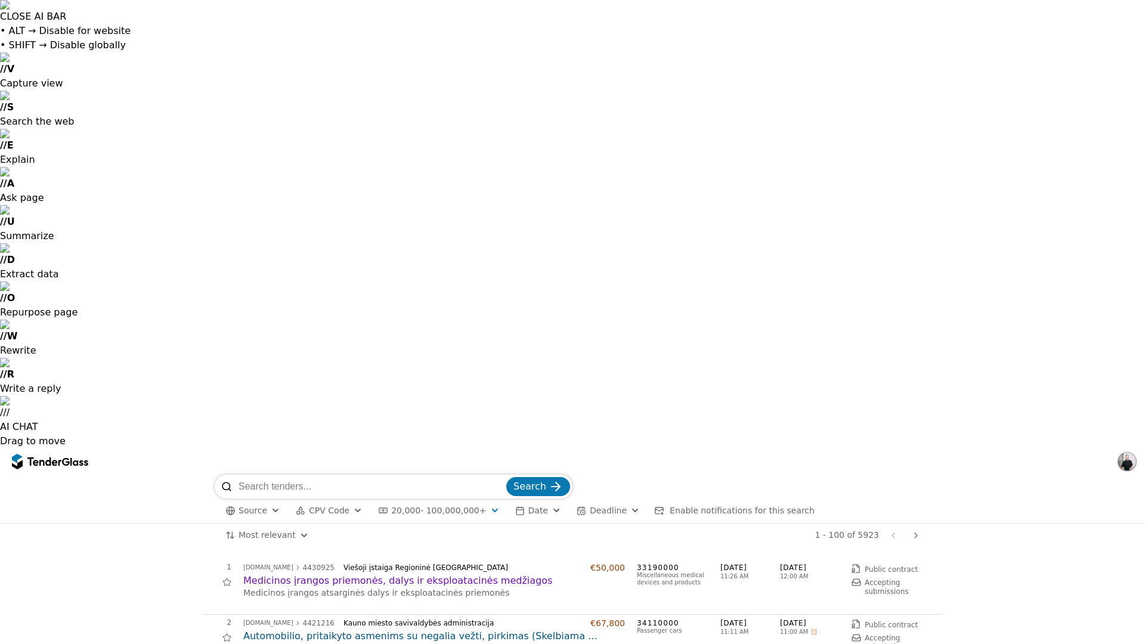
click at [535, 490] on div "button" at bounding box center [556, 510] width 43 height 41
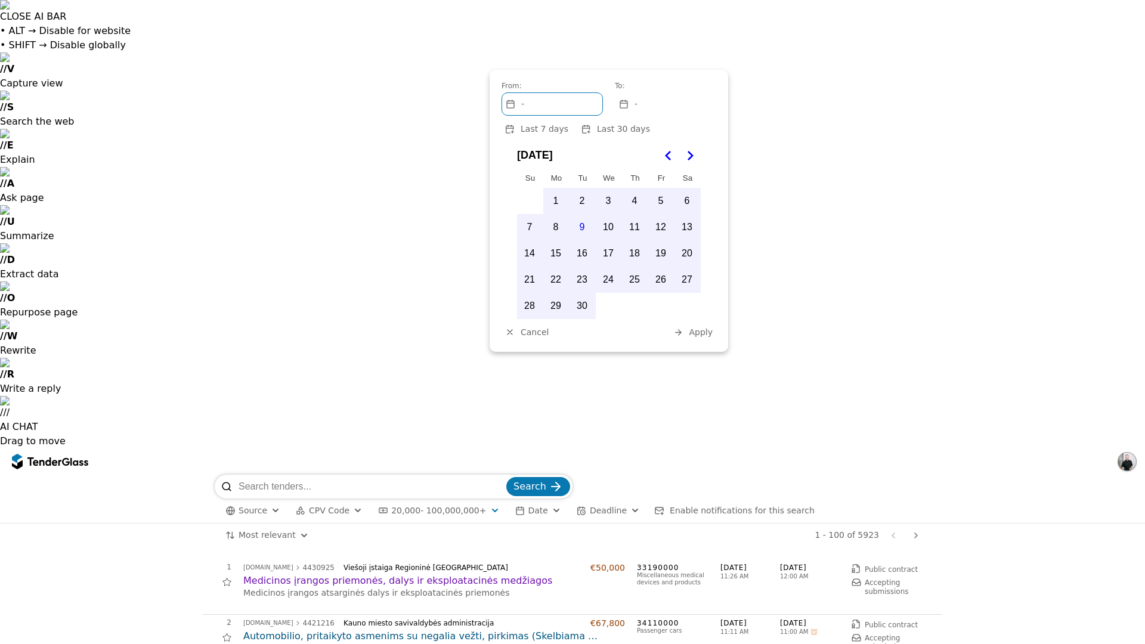
click at [590, 506] on span "Deadline" at bounding box center [608, 511] width 37 height 10
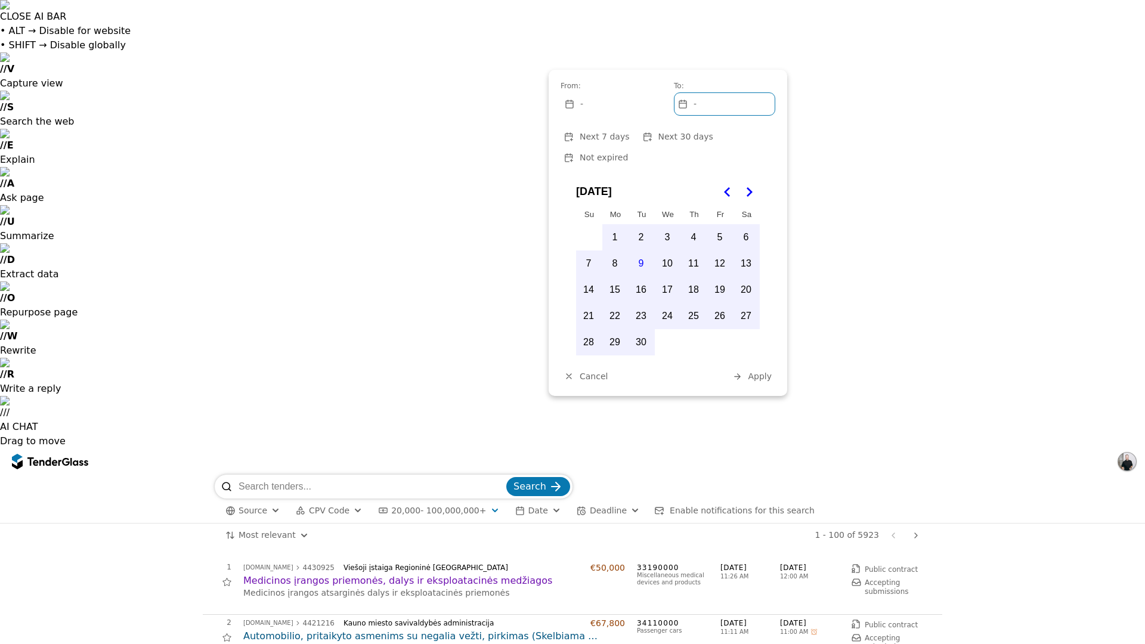
click at [610, 134] on span "Next 7 days" at bounding box center [605, 137] width 50 height 10
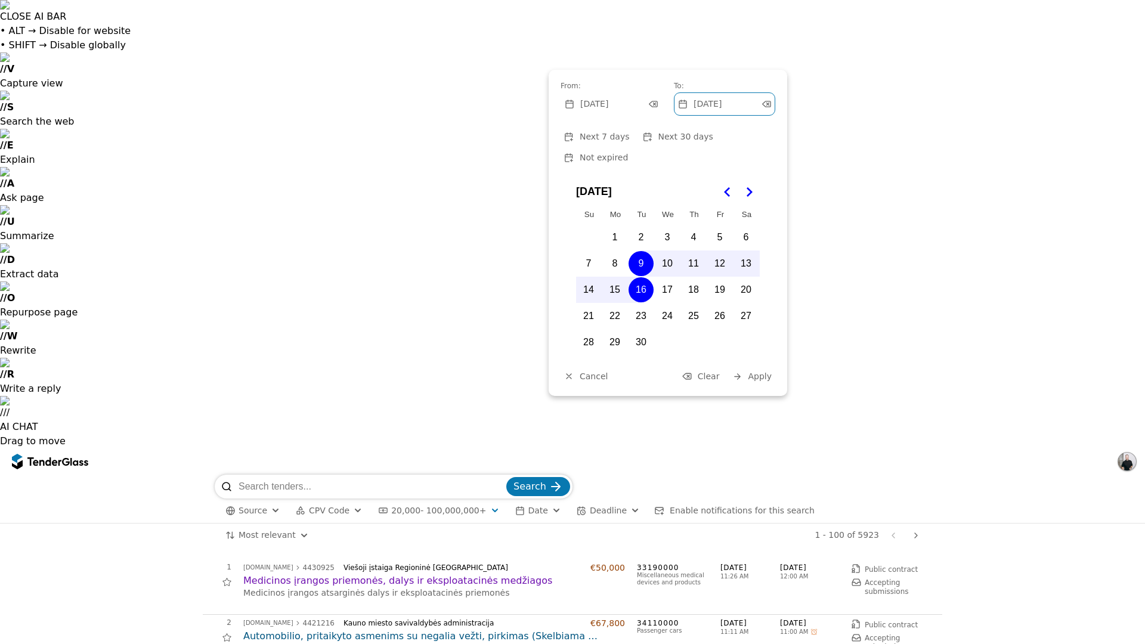
click at [753, 372] on span "Apply" at bounding box center [760, 377] width 24 height 10
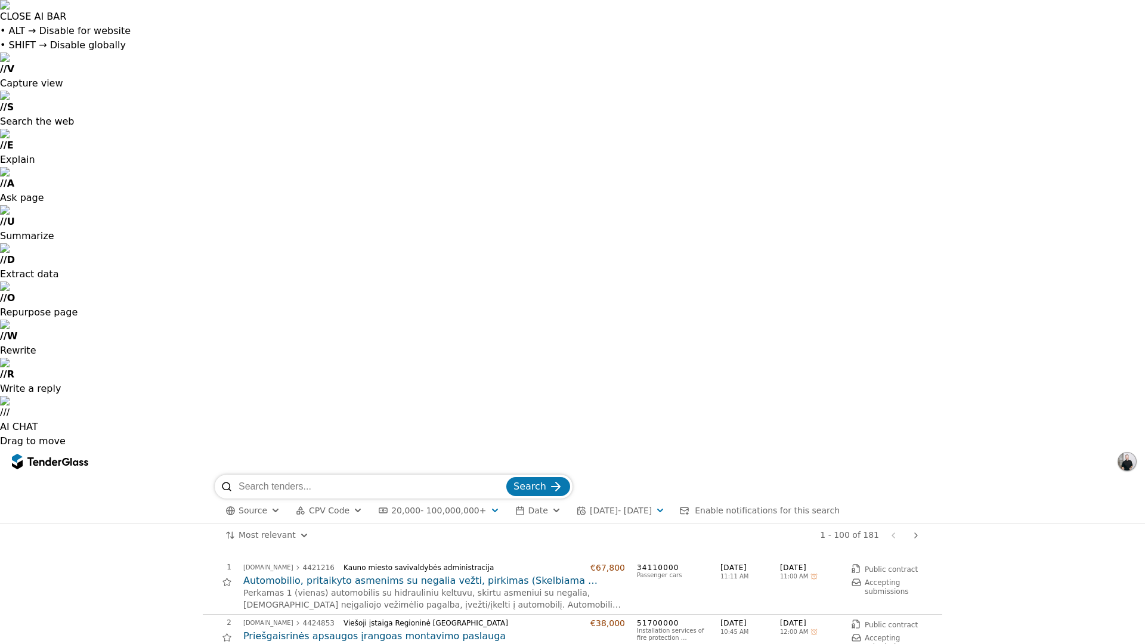
click at [336, 506] on span "CPV Code" at bounding box center [329, 511] width 41 height 10
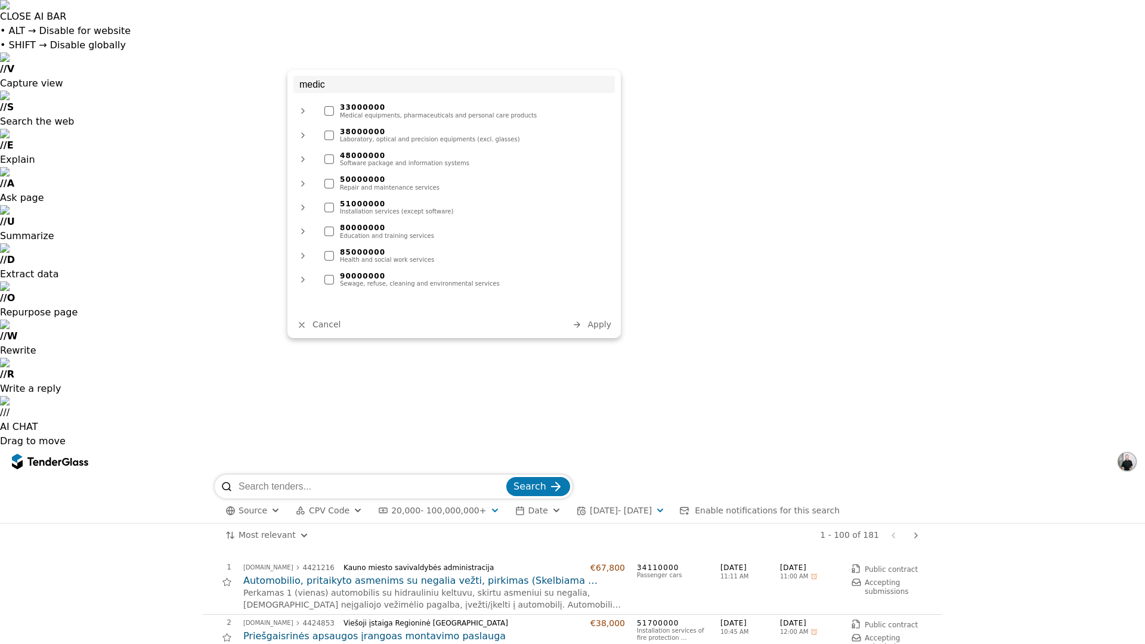
type input "medic"
click at [329, 107] on div at bounding box center [329, 111] width 10 height 10
click at [332, 135] on div at bounding box center [329, 136] width 10 height 10
click at [599, 324] on span "Apply" at bounding box center [600, 325] width 24 height 10
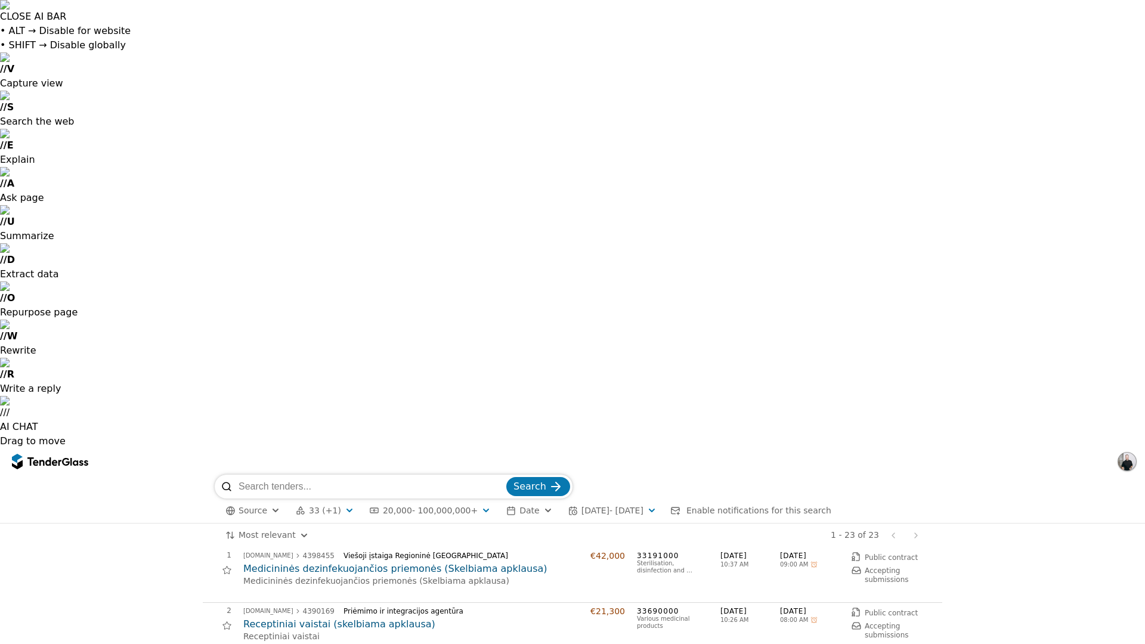
scroll to position [8, 0]
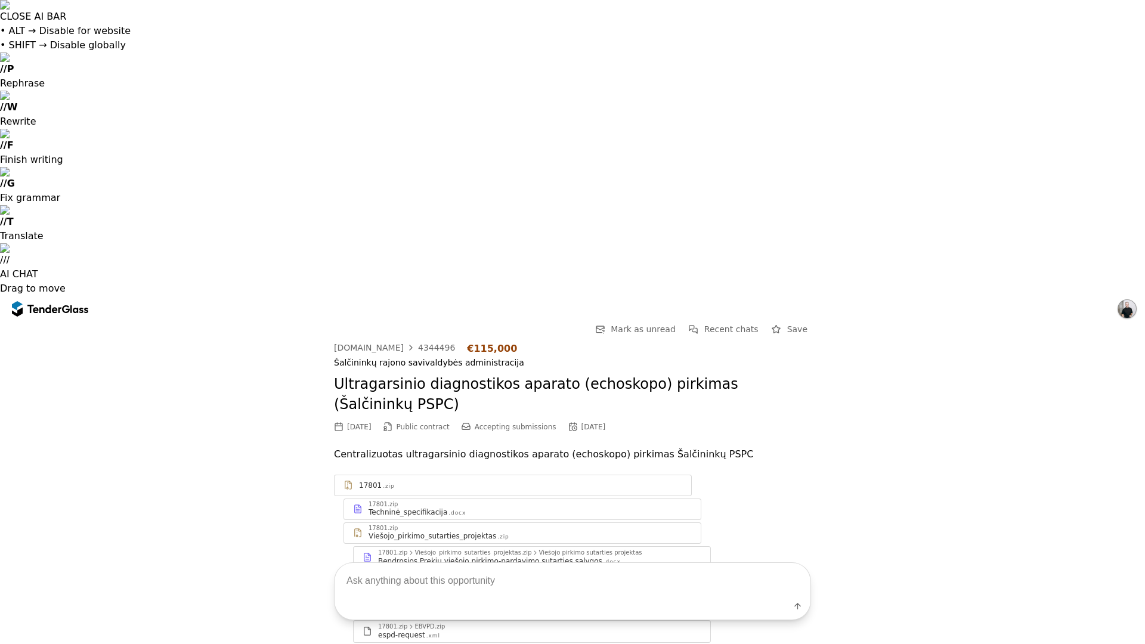
click at [432, 502] on div "17801.zip" at bounding box center [530, 505] width 323 height 6
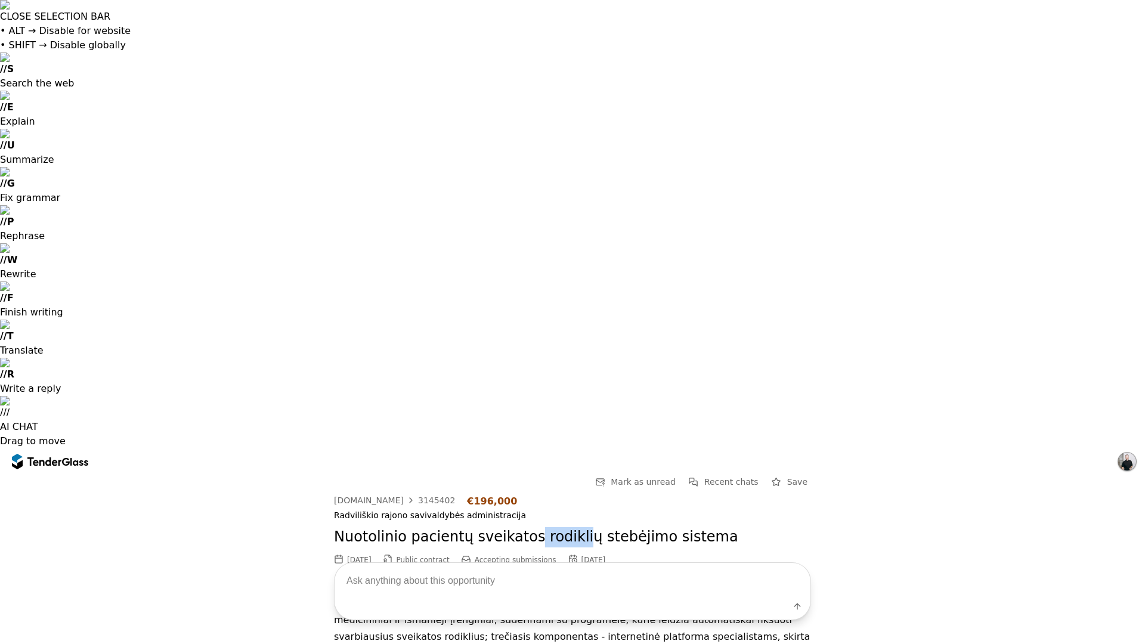
drag, startPoint x: 522, startPoint y: 92, endPoint x: 565, endPoint y: 91, distance: 43.0
click at [565, 527] on h2 "Nuotolinio pacientų sveikatos rodiklių stebėjimo sistema" at bounding box center [572, 537] width 477 height 20
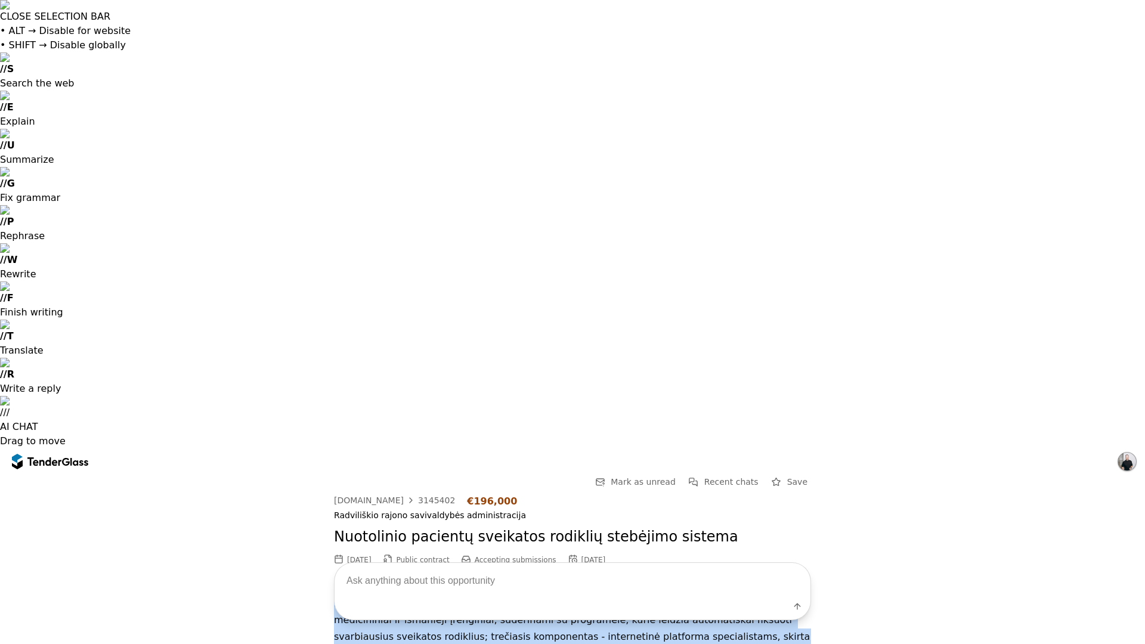
drag, startPoint x: 409, startPoint y: 138, endPoint x: 631, endPoint y: 186, distance: 227.1
click at [631, 579] on p "Numatoma įsigyti sistema susideda iš trijų pagrindinių komponentų: pirmasis kom…" at bounding box center [572, 621] width 477 height 84
click at [461, 475] on div "Go Back Mark as unread Recent chats Save [DOMAIN_NAME] 3145402 €196,000 Radvili…" at bounding box center [572, 559] width 1145 height 169
